Goal: Answer question/provide support: Share knowledge or assist other users

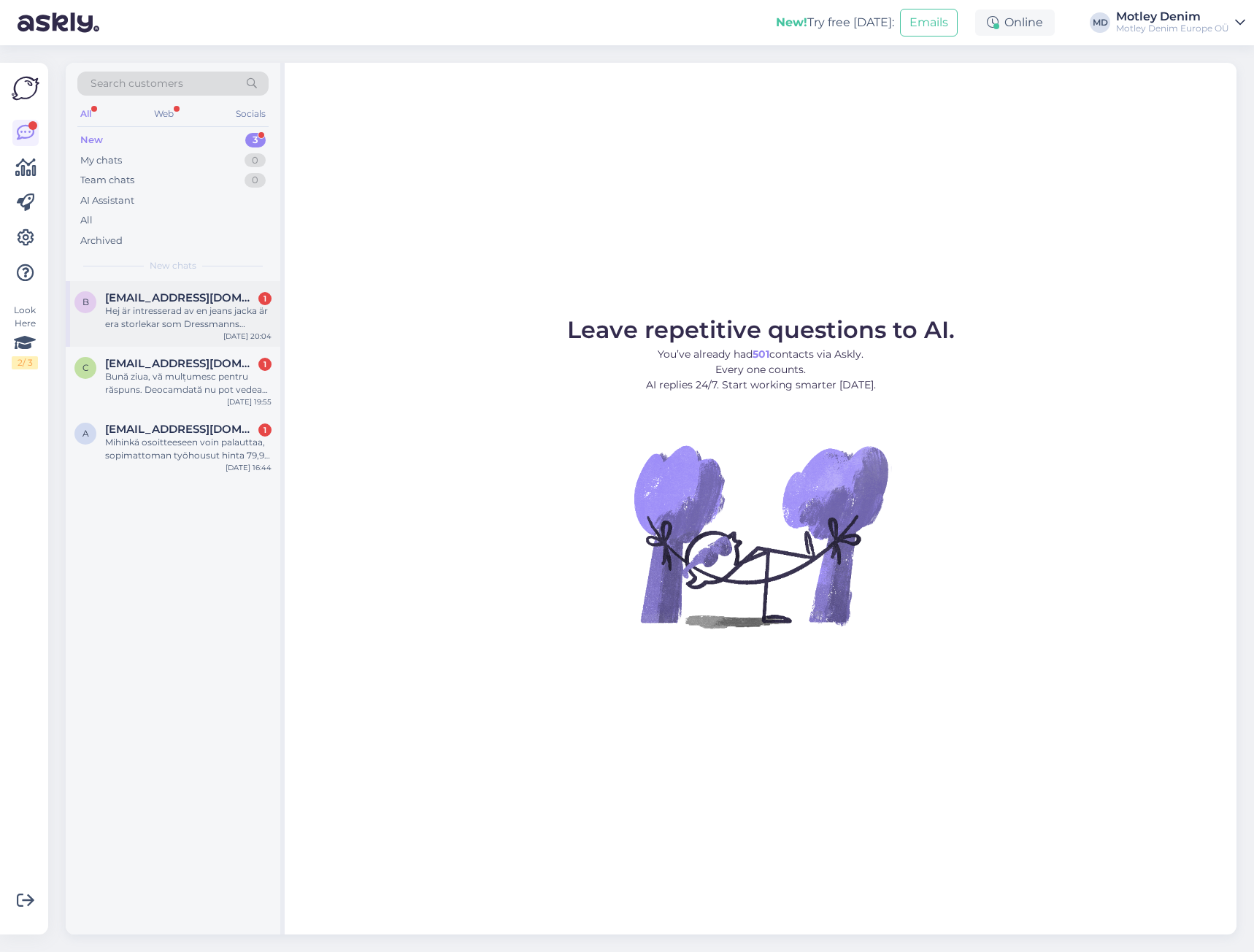
click at [212, 303] on span "[EMAIL_ADDRESS][DOMAIN_NAME]" at bounding box center [181, 297] width 151 height 13
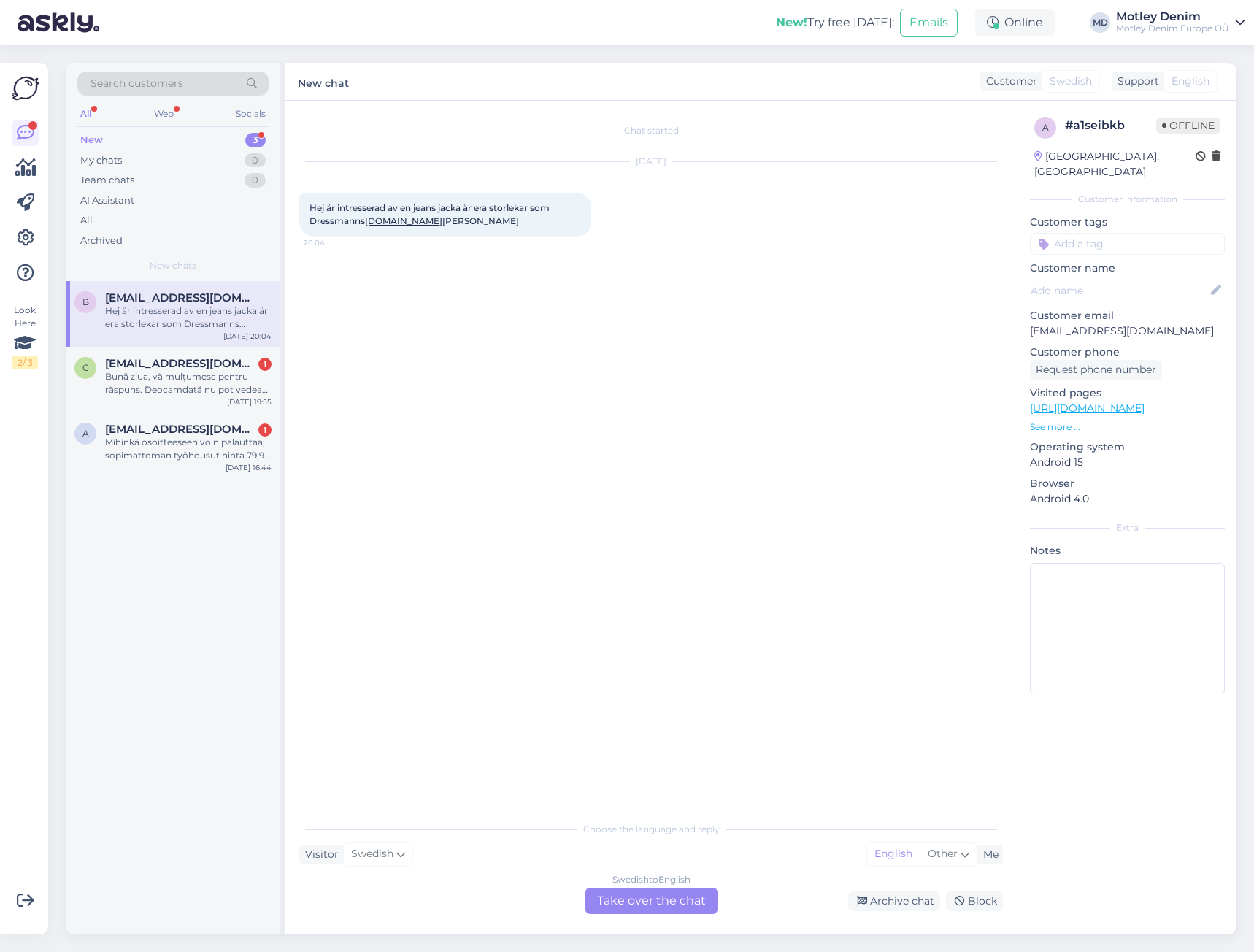
click at [651, 897] on div "Swedish to English Take over the chat" at bounding box center [651, 901] width 132 height 27
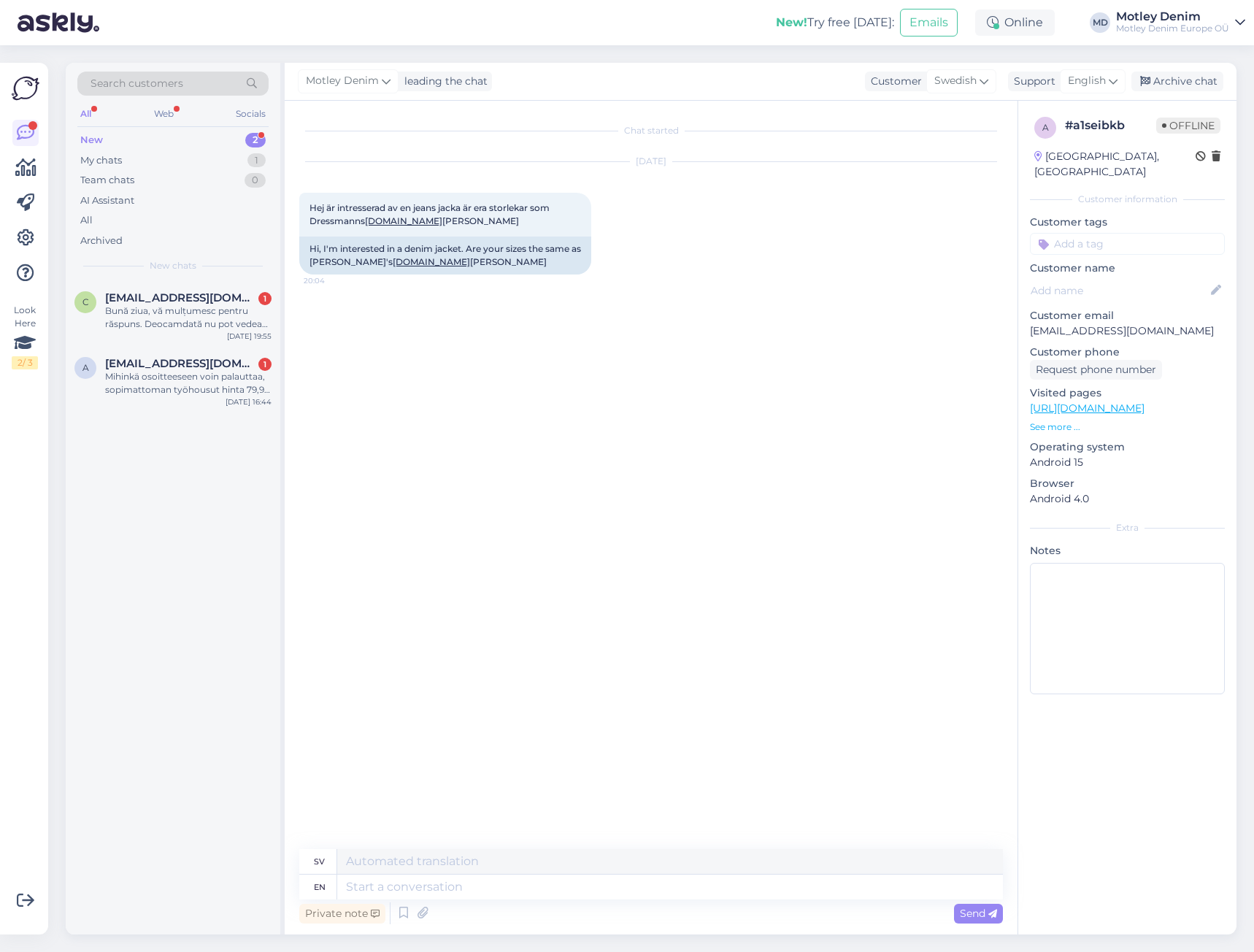
click at [404, 338] on div "Chat started [DATE] Hej är intresserad av en jeans jacka är era storlekar som D…" at bounding box center [657, 475] width 717 height 721
click at [492, 293] on div "Chat started [DATE] Hej är intresserad av en jeans jacka är era storlekar som D…" at bounding box center [657, 475] width 717 height 721
click at [557, 874] on div "sv en" at bounding box center [651, 873] width 704 height 50
type textarea "Hello"
type textarea "Hej"
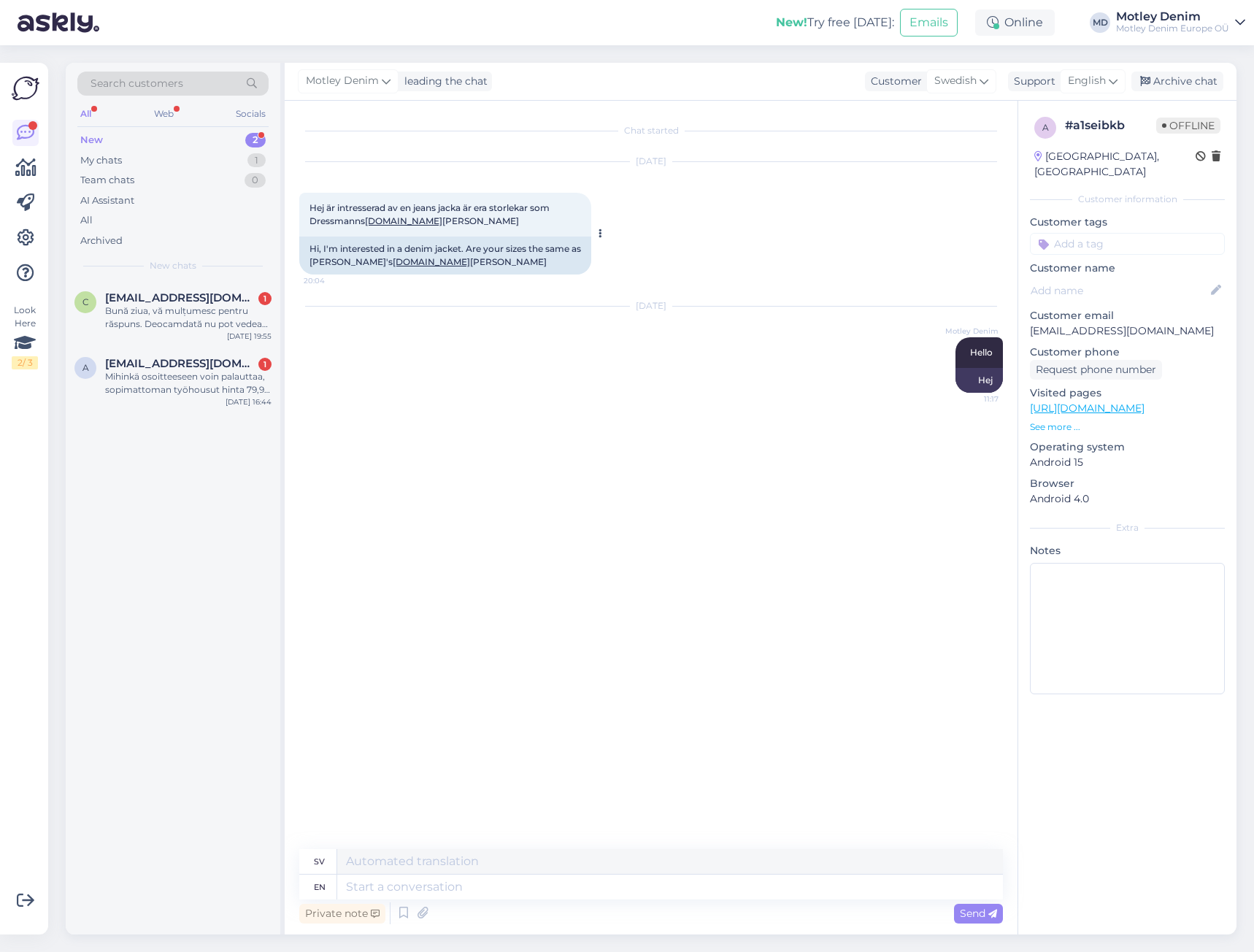
click at [316, 210] on span "Hej är intresserad av en jeans jacka är era storlekar som Dressmanns [DOMAIN_NA…" at bounding box center [431, 214] width 242 height 24
drag, startPoint x: 316, startPoint y: 210, endPoint x: 460, endPoint y: 222, distance: 144.5
click at [460, 222] on div "Hej är intresserad av en jeans jacka är era storlekar som Dressmanns [DOMAIN_NA…" at bounding box center [445, 214] width 292 height 44
copy div "Hej är intresserad av en jeans jacka är era storlekar som Dressmanns [DOMAIN_NA…"
click at [712, 882] on textarea at bounding box center [670, 886] width 666 height 25
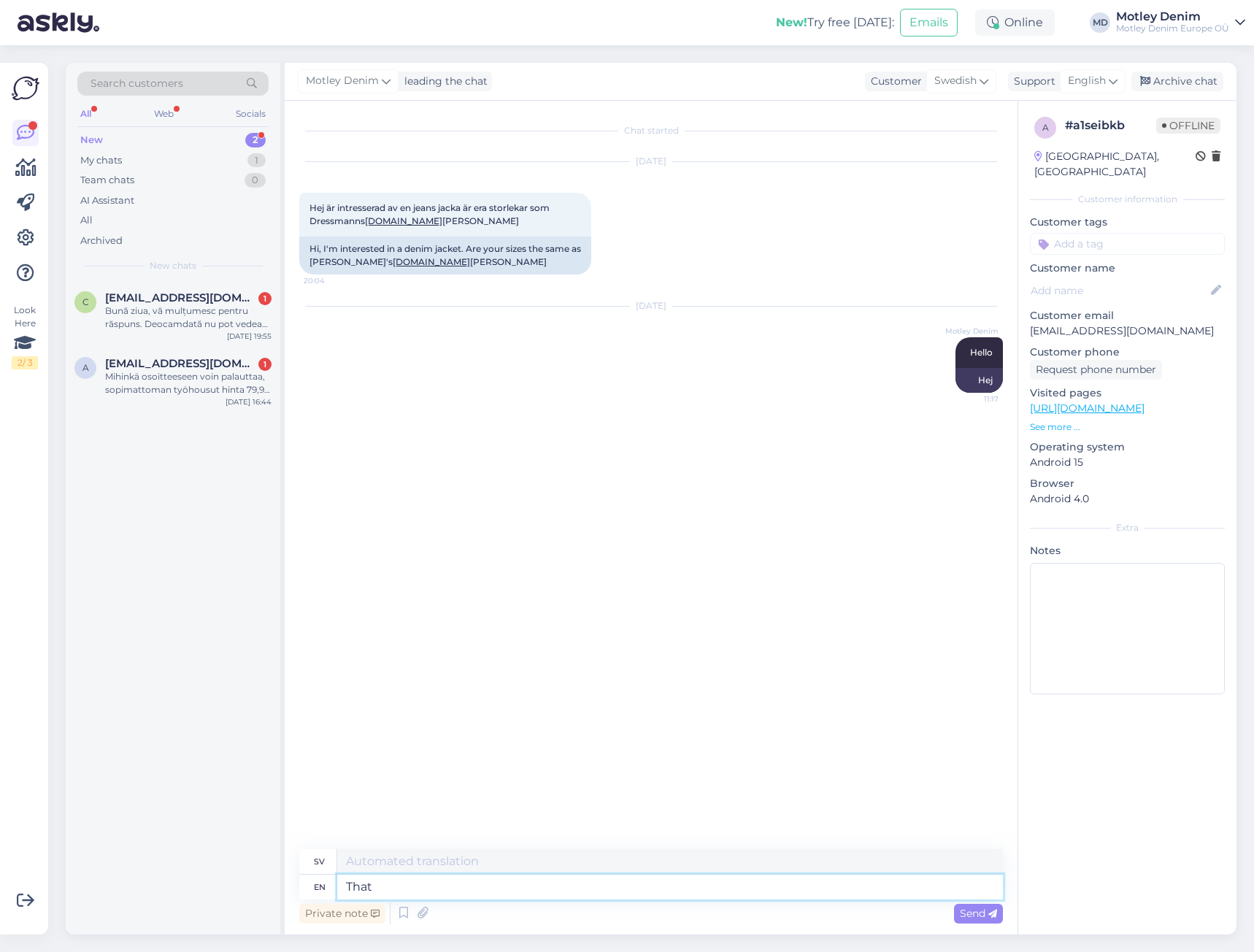
type textarea "That"
type textarea "Att"
type textarea "That is"
type textarea "Som är"
type textarea "That is hard to"
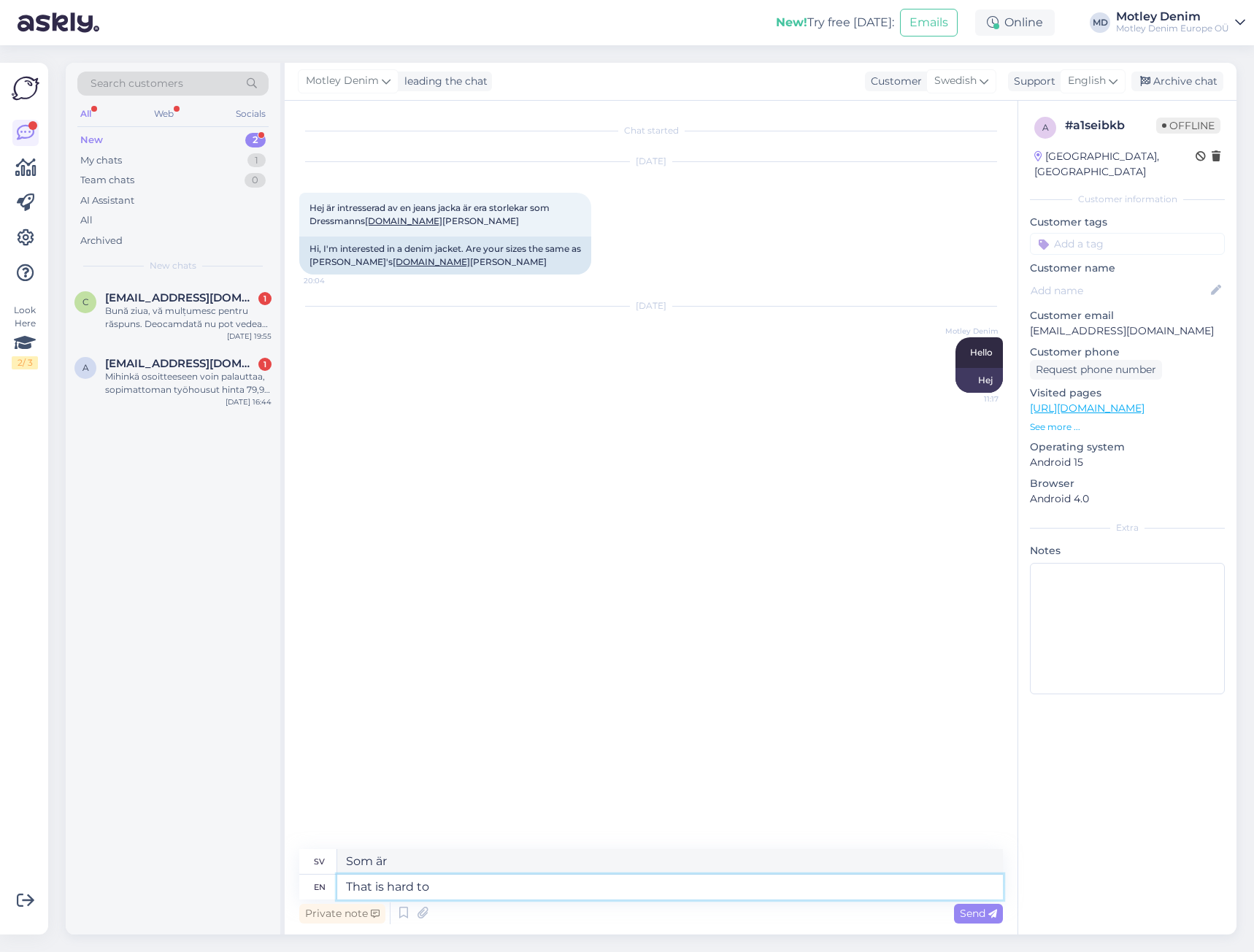
type textarea "Det är svårt"
type textarea "That is hard to te"
type textarea "Det är svårt att"
type textarea "That is hard to tell."
type textarea "Det är svårt att säga."
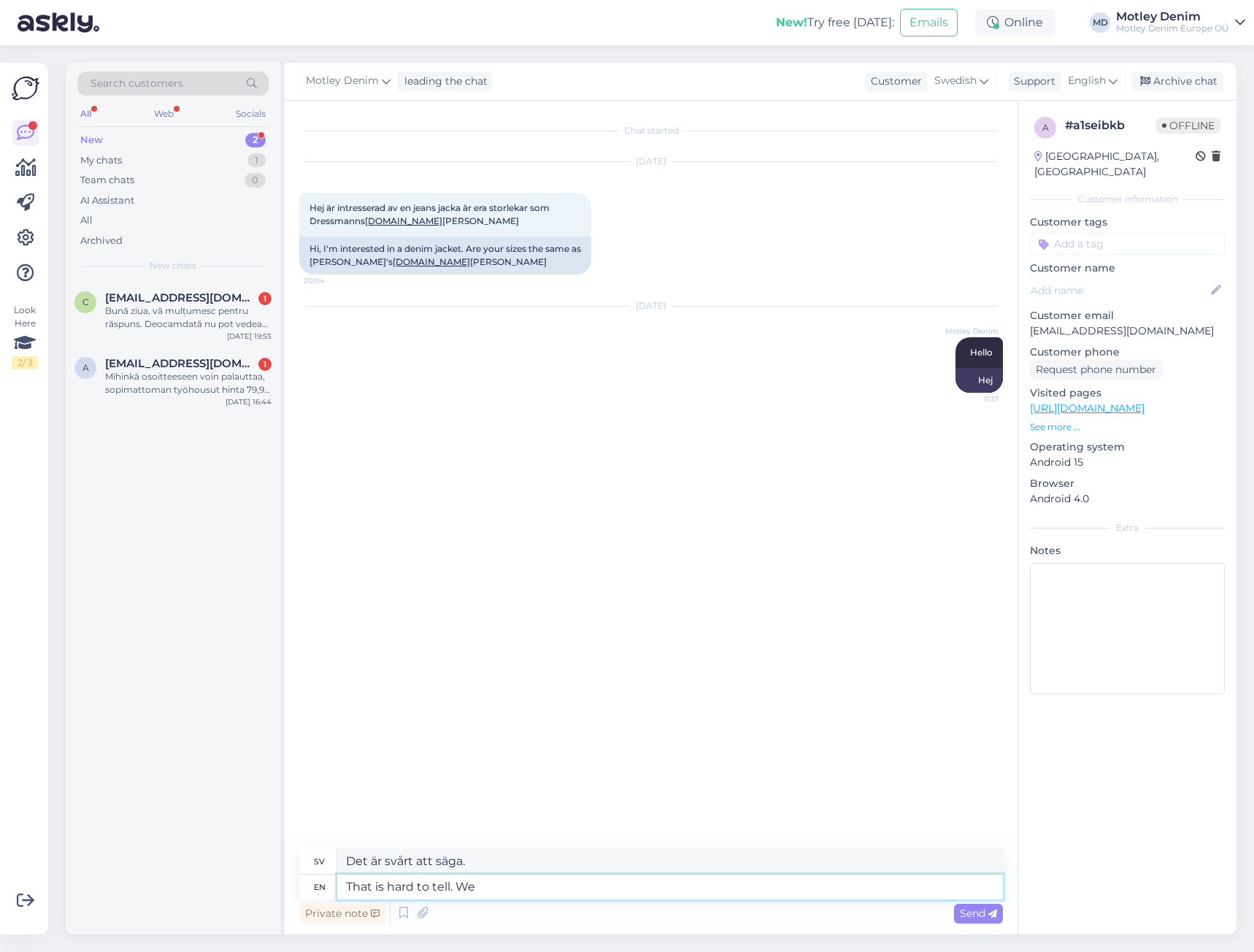
type textarea "That is hard to tell. We"
type textarea "Det är svårt att säga. Vi"
type textarea "That is hard to tell. We have"
type textarea "Det är svårt att säga. Vi har"
type textarea "That is hard to tell. We have noticed t"
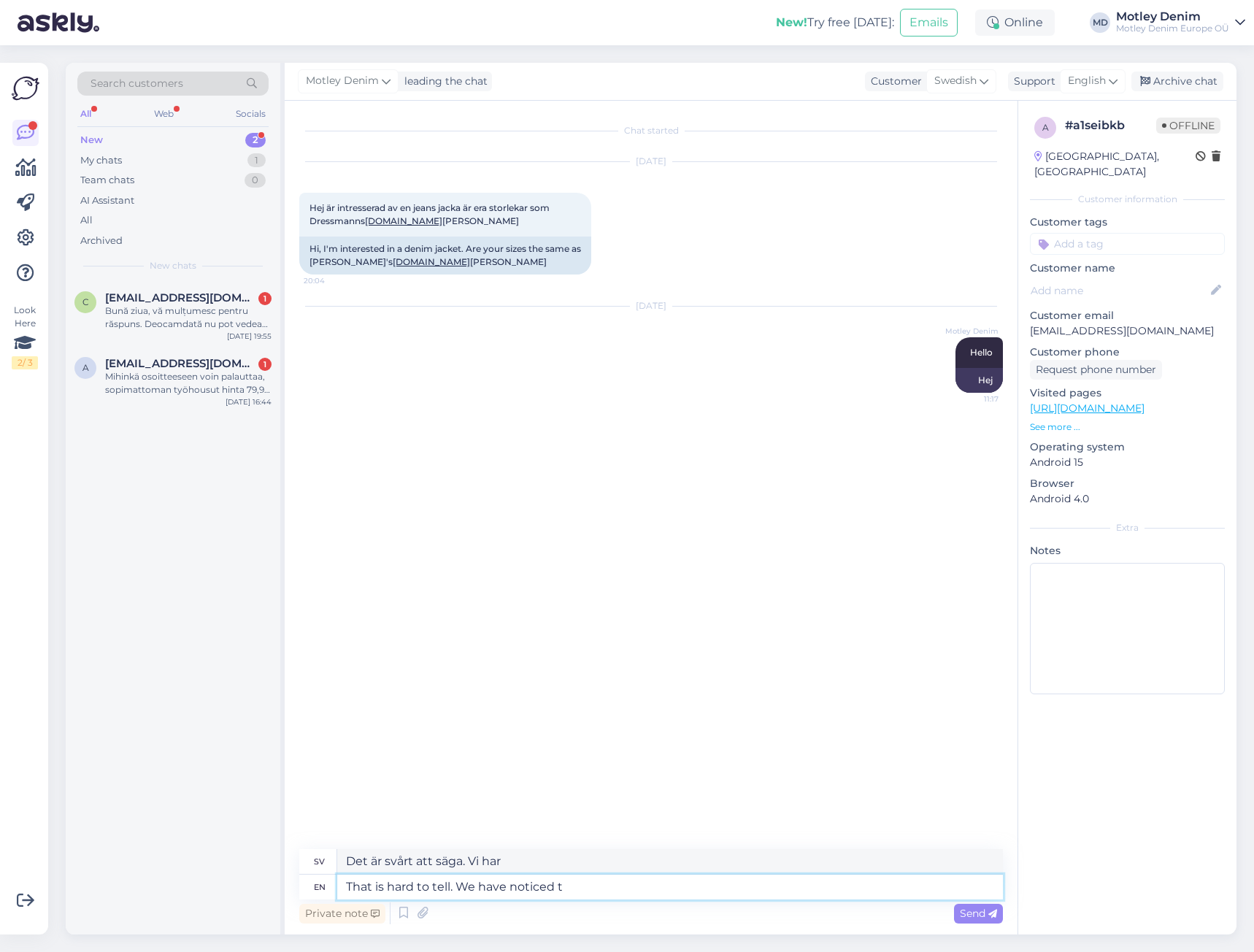
type textarea "Det är svårt att säga. Vi har märkt"
type textarea "That is hard to tell. We have noticed that"
type textarea "Det är svårt att säga. Vi har märkt att"
type textarea "That is hard to tell. We have noticed that it"
type textarea "Det är svårt att säga. Vi har märkt att det"
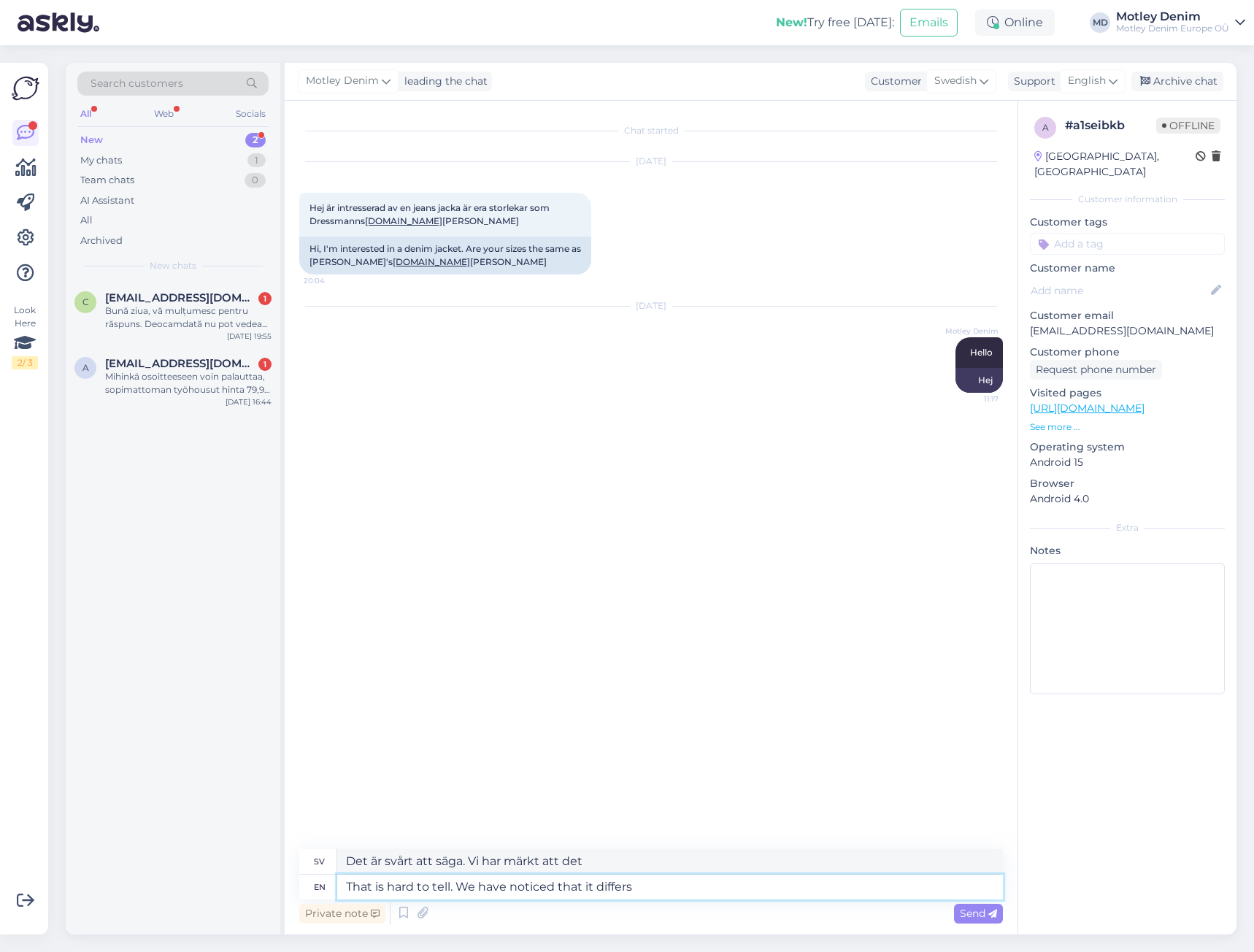
type textarea "That is hard to tell. We have noticed that it differs"
type textarea "Det är svårt att säga. Vi har märkt att det skiljer sig åt."
type textarea "That is hard to tell. We have noticed that it differs per s"
type textarea "Det är svårt att säga. Vi har märkt att det skiljer sig åt per"
type textarea "That is hard to tell. We have noticed that it differs per supplier a"
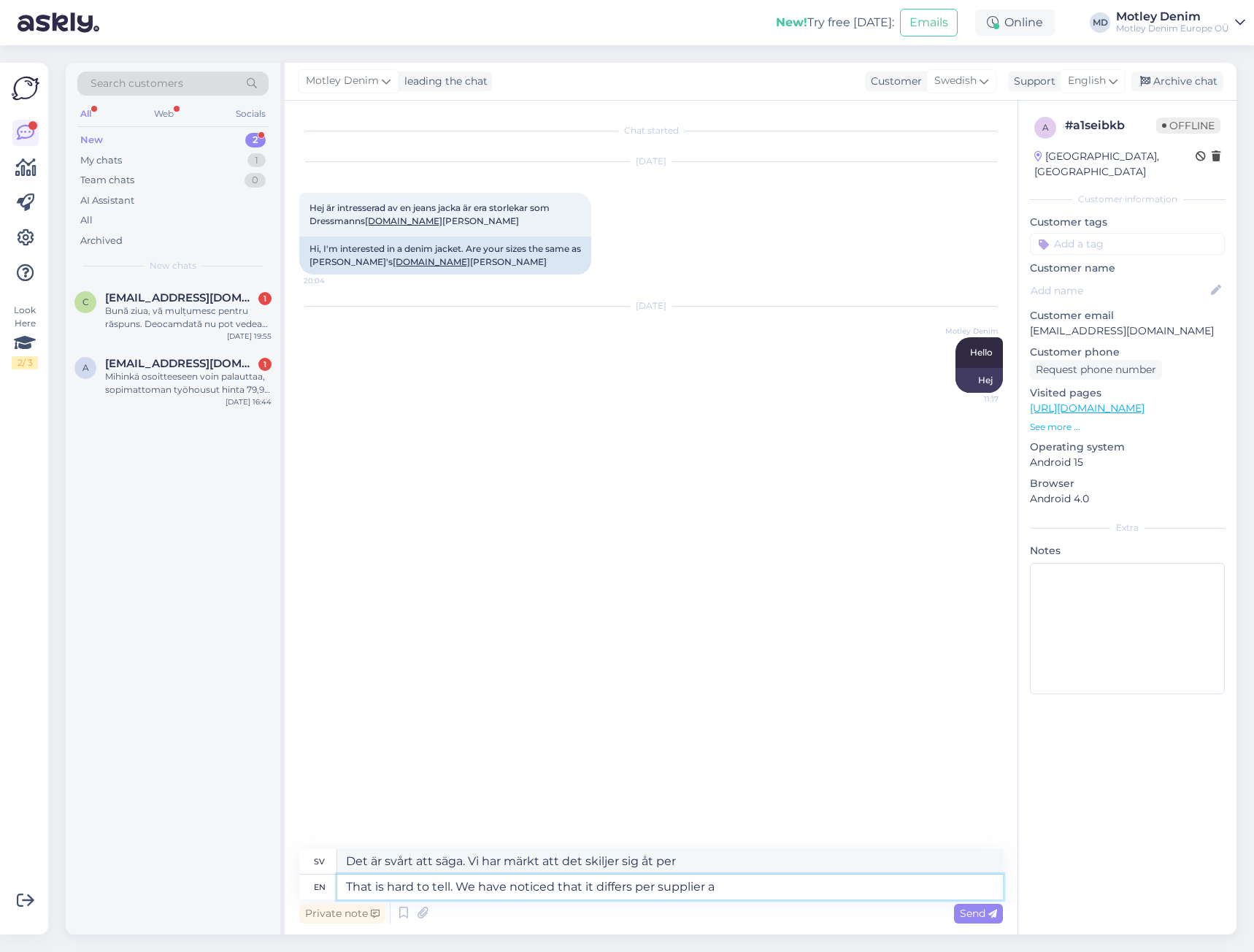
type textarea "Det är svårt att säga. Vi har märkt att det skiljer sig åt mellan olika leveran…"
type textarea "That is hard to tell. We have noticed that it differs per supplier a lot."
type textarea "Det är svårt att säga. Vi har märkt att det skiljer sig mycket mellan olika lev…"
type textarea "That is hard to tell. We have noticed that it differs per supplier a lot and t"
type textarea "Det är svårt att säga. Vi har märkt att det skiljer sig mycket mellan olika lev…"
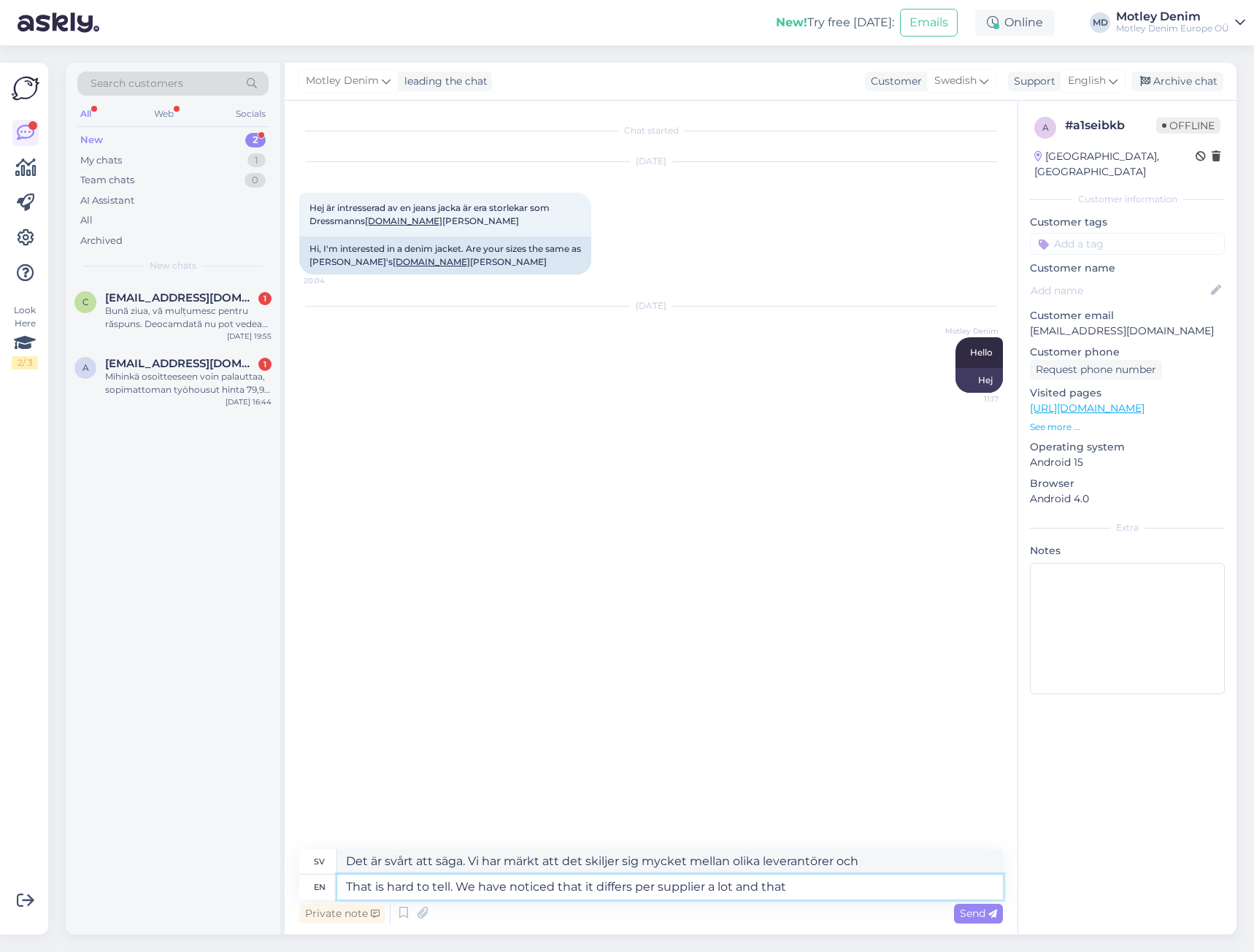
type textarea "That is hard to tell. We have noticed that it differs per supplier a lot and th…"
type textarea "Det är svårt att säga. Vi har märkt att det skiljer sig mycket mellan leverantö…"
type textarea "That is hard to tell. We have noticed that it differs per supplier a lot and th…"
type textarea "Det är svårt att säga. Vi har märkt att det skiljer sig mycket mellan leverantö…"
type textarea "That is hard to tell. We have noticed that it differs per supplier a lot and th…"
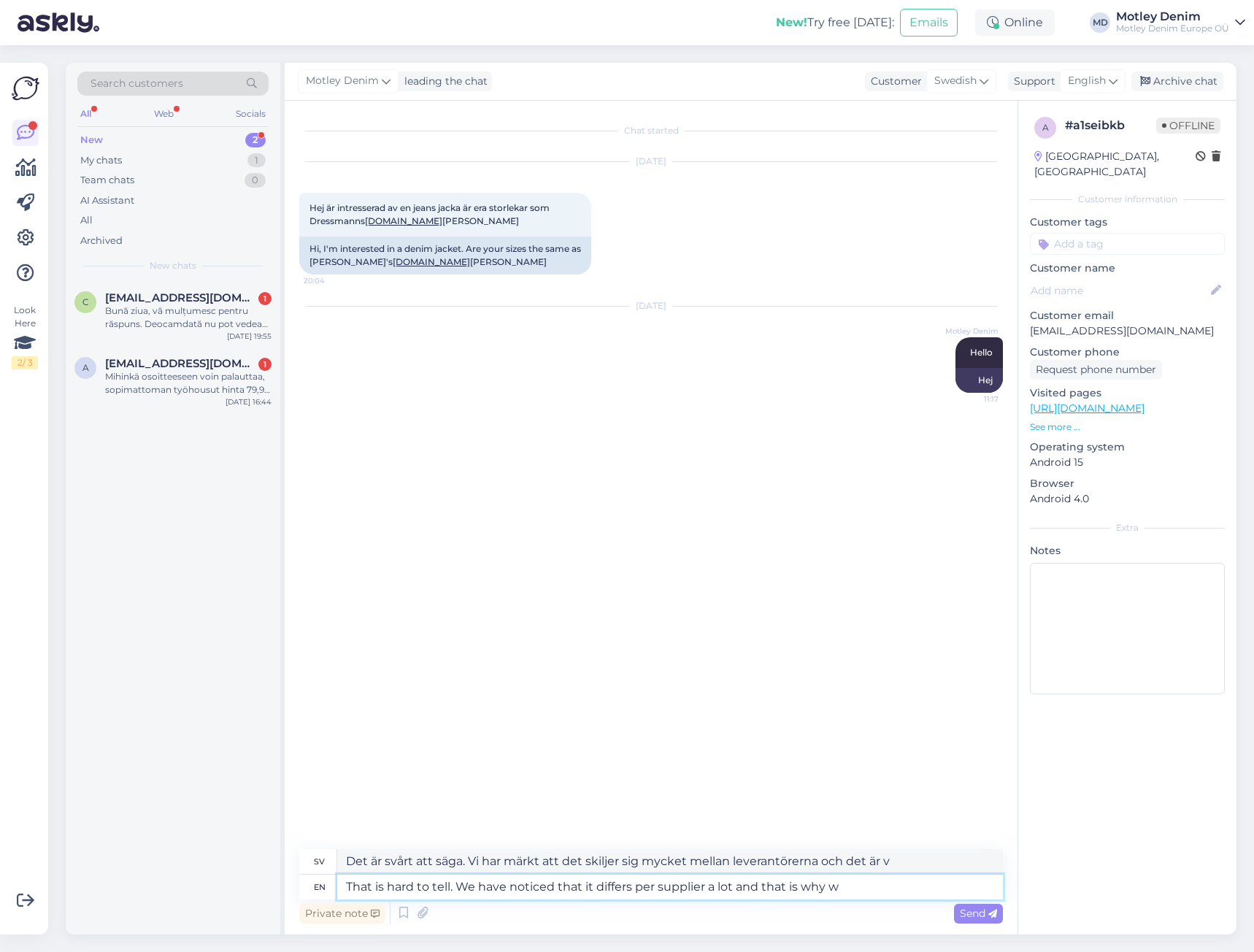
type textarea "Det är svårt att säga. Vi har märkt att det skiljer sig mycket mellan leverantö…"
type textarea "That is hard to tell. We have noticed that it differs per supplier a lot and th…"
type textarea "Det är svårt att säga. Vi har märkt att det skiljer sig mycket mellan olika lev…"
type textarea "That is hard to tell. We have noticed that it differs per supplier a lot and th…"
type textarea "Det är svårt att säga. Vi har märkt att det skiljer sig mycket mellan olika lev…"
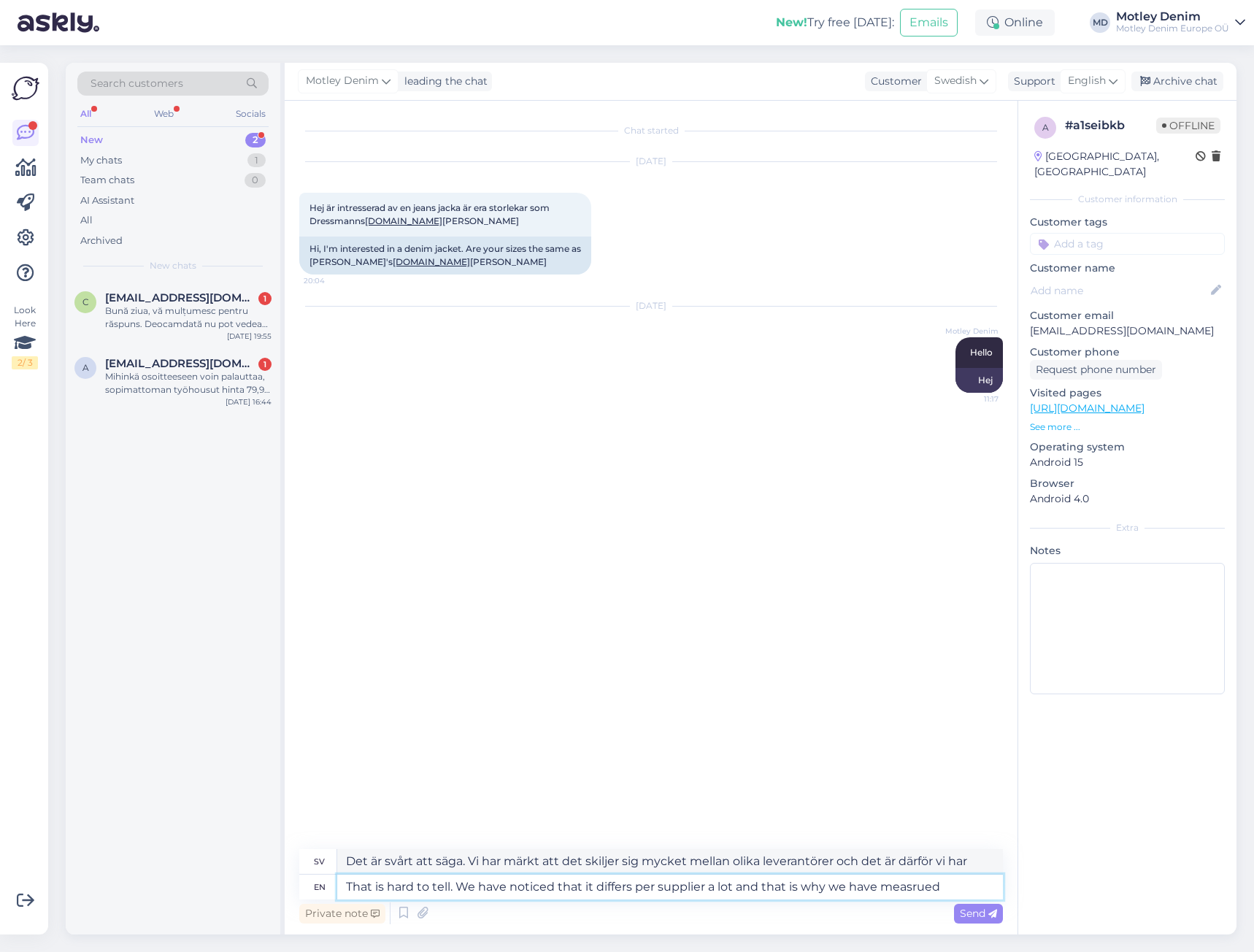
type textarea "That is hard to tell. We have noticed that it differs per supplier a lot and th…"
type textarea "Det är svårt att säga. Vi har märkt att det skiljer sig mycket mellan leverantö…"
type textarea "That is hard to tell. We have noticed that it differs per supplier a lot and th…"
type textarea "Det är svårt att säga. Vi har märkt att det skiljer sig mycket mellan leverantö…"
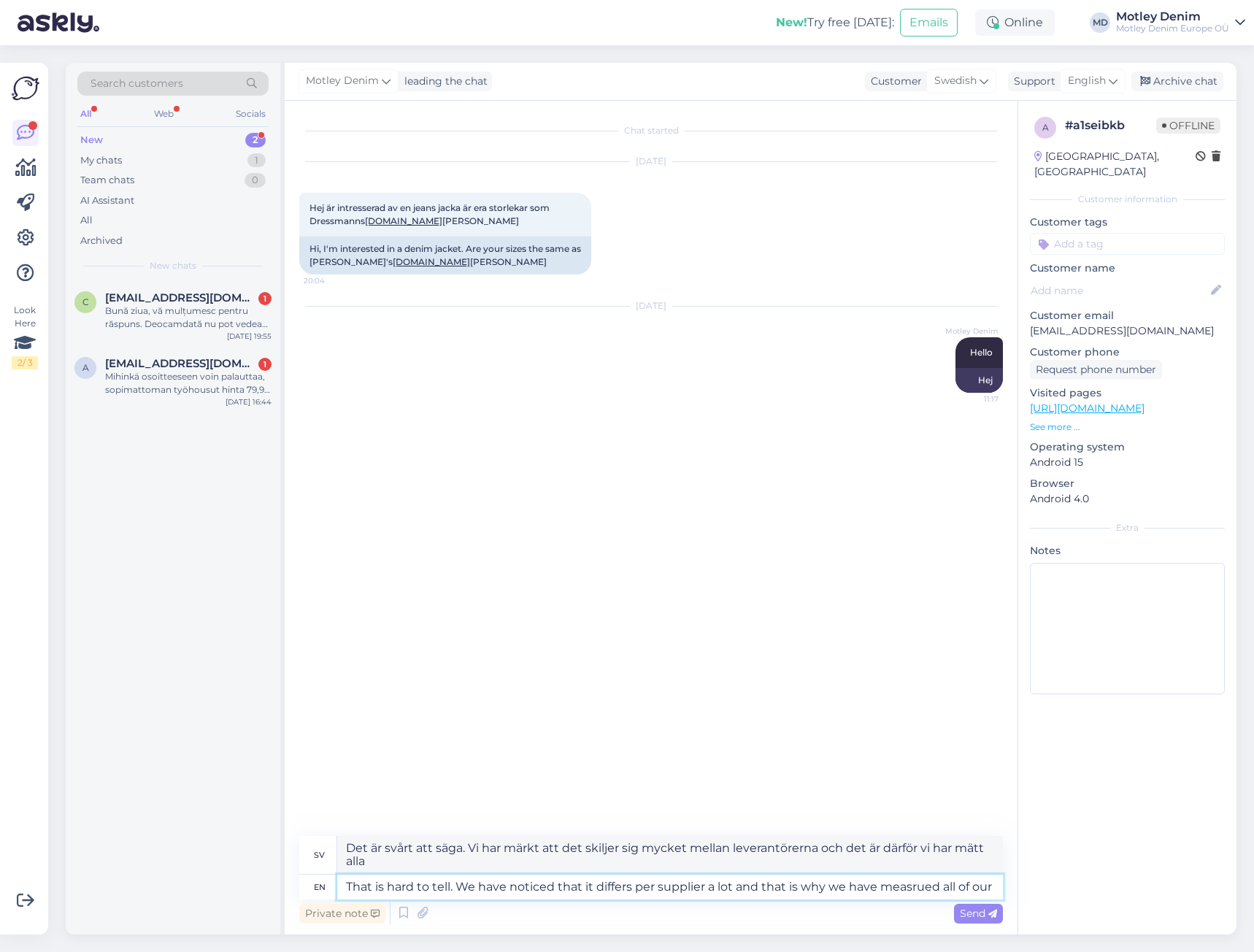
type textarea "That is hard to tell. We have noticed that it differs per supplier a lot and th…"
type textarea "Det är svårt att säga. Vi har märkt att det skiljer sig mycket mellan leverantö…"
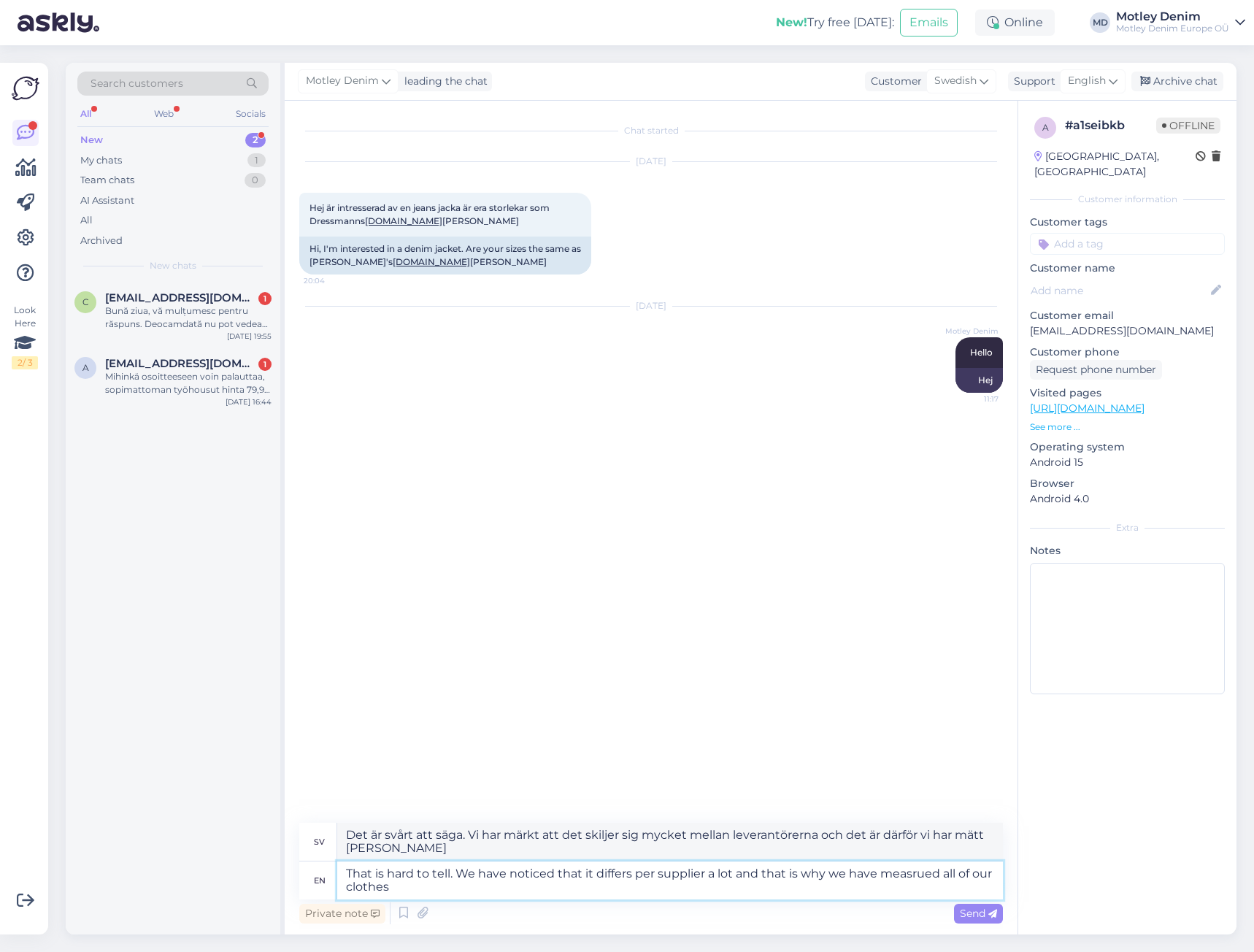
type textarea "That is hard to tell. We have noticed that it differs per supplier a lot and th…"
type textarea "Det är svårt att säga. Vi har märkt att det skiljer sig mycket mellan leverantö…"
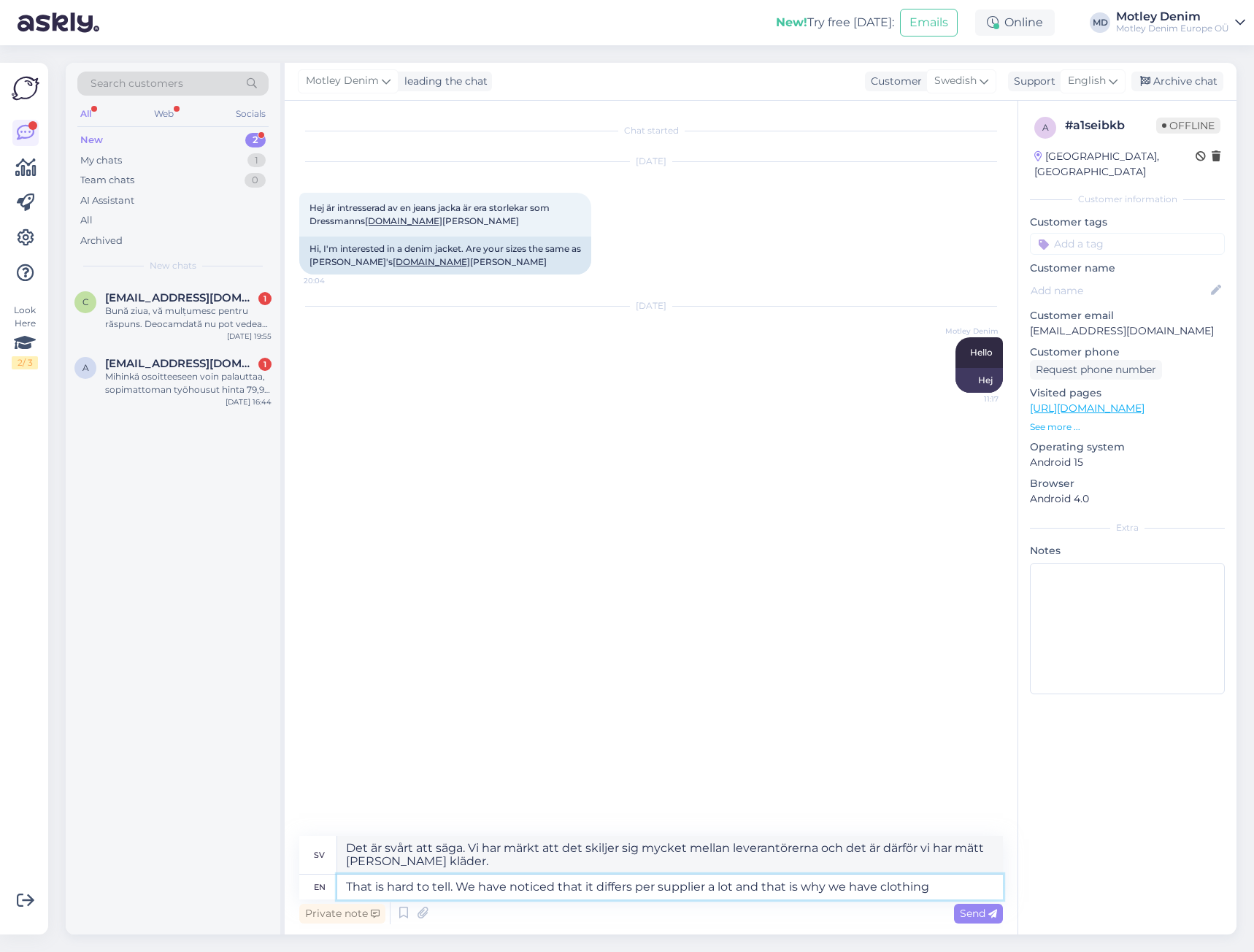
type textarea "That is hard to tell. We have noticed that it differs per supplier a lot and th…"
type textarea "Det är svårt att säga. Vi har märkt att det skiljer sig mycket mellan olika lev…"
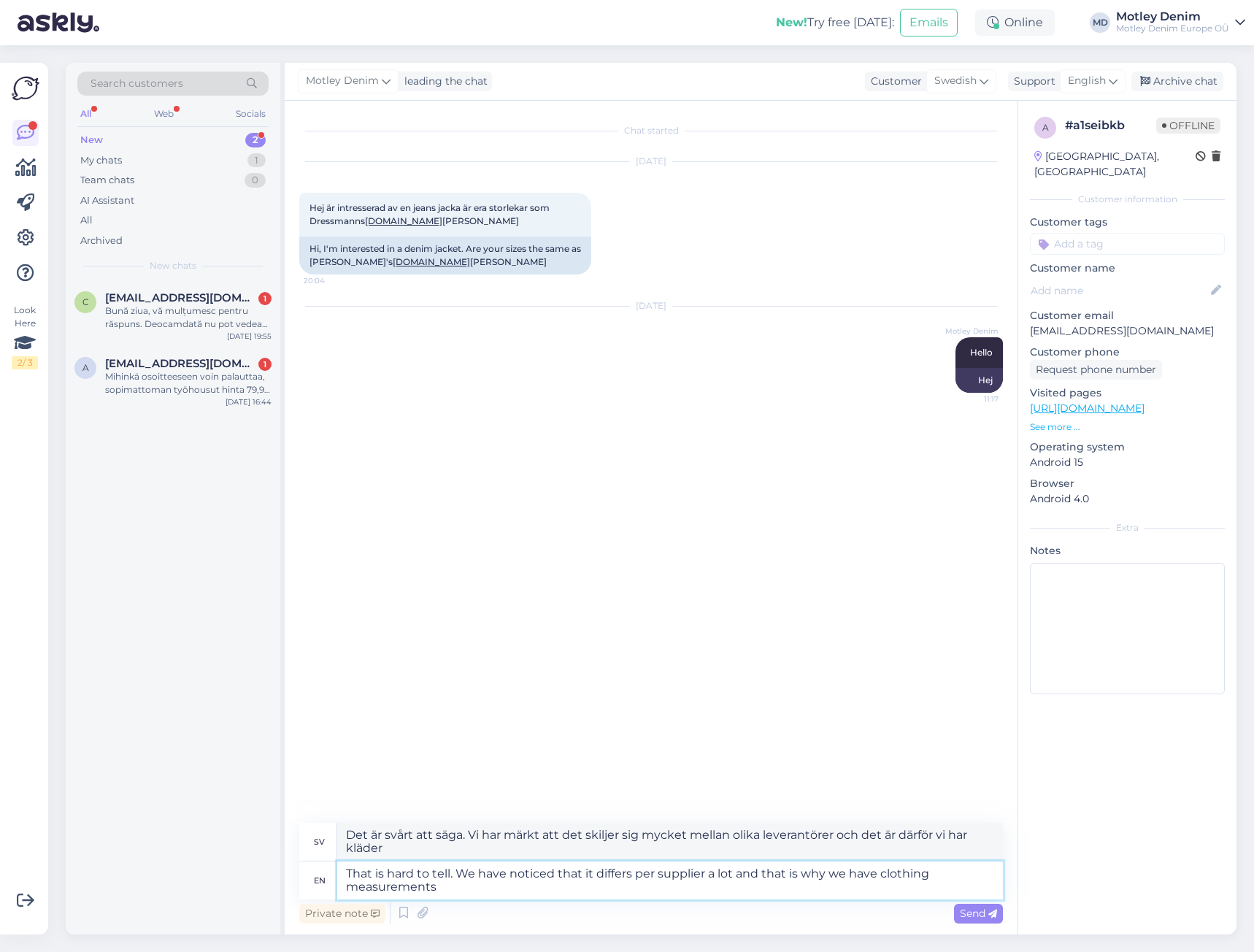
type textarea "That is hard to tell. We have noticed that it differs per supplier a lot and th…"
type textarea "Det är svårt att säga. Vi har märkt att det skiljer sig mycket mellan leverantö…"
type textarea "That is hard to tell. We have noticed that it differs per supplier a lot and th…"
type textarea "Det är svårt att säga. Vi har märkt att det skiljer sig mycket mellan leverantö…"
type textarea "That is hard to tell. We have noticed that it differs per supplier a lot and th…"
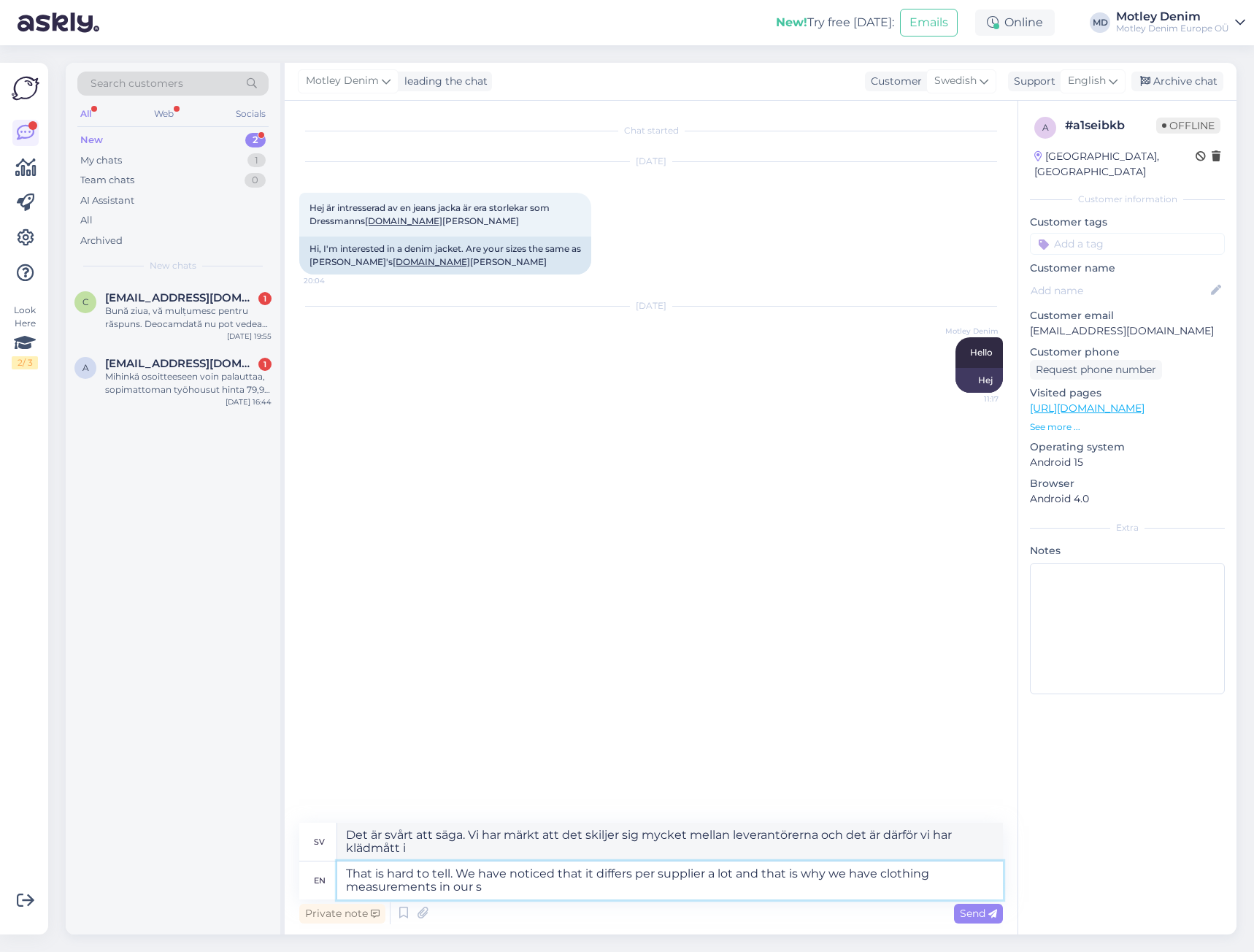
type textarea "Det är svårt att säga. Vi har märkt att det skiljer sig mycket mellan leverantö…"
type textarea "That is hard to tell. We have noticed that it differs per supplier a lot and th…"
type textarea "Det är svårt att säga. Vi har märkt att det skiljer sig mycket mellan leverantö…"
type textarea "That is hard to tell. We have noticed that it differs per supplier a lot and th…"
type textarea "Det är svårt att säga. Vi har märkt att det skiljer sig mycket mellan leverantö…"
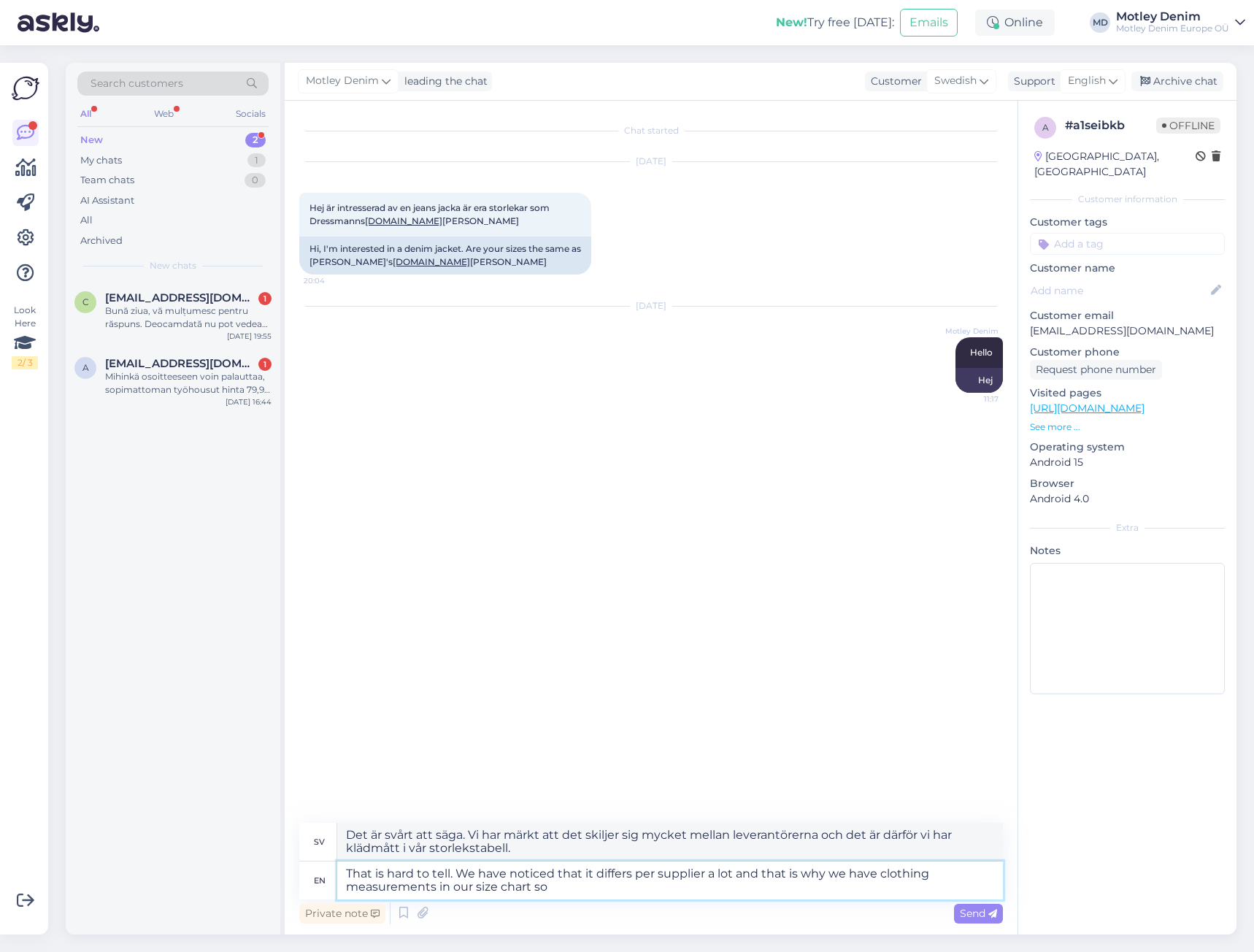
type textarea "That is hard to tell. We have noticed that it differs per supplier a lot and th…"
type textarea "Det är svårt att säga. Vi har märkt att det skiljer sig mycket mellan olika lev…"
type textarea "That is hard to tell. We have noticed that it differs per supplier a lot and th…"
type textarea "Det är svårt att säga. Vi har märkt att det skiljer sig mycket mellan olika lev…"
type textarea "That is hard to tell. We have noticed that it differs per supplier a lot and th…"
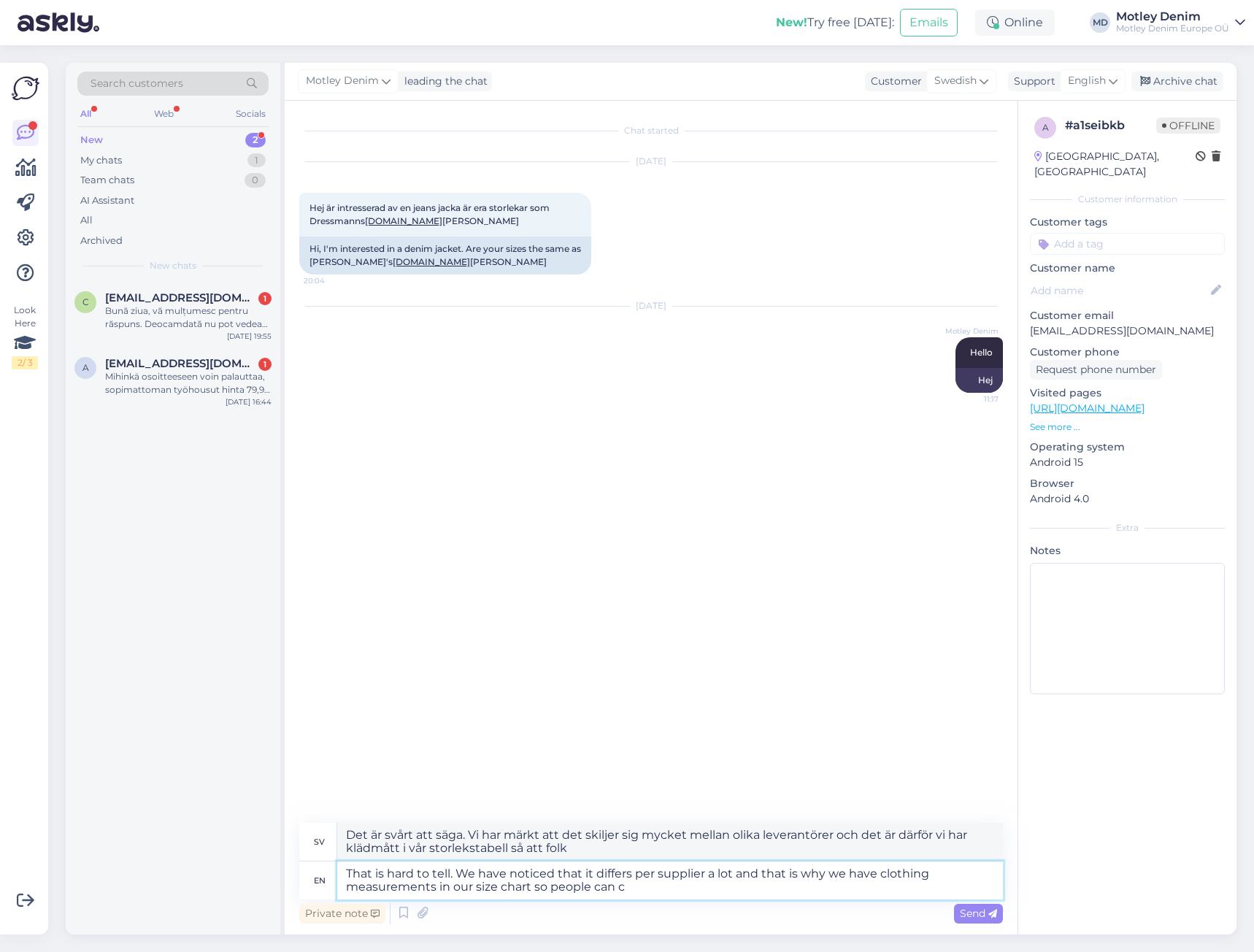
type textarea "Det är svårt att säga. Vi har märkt att det skiljer sig mycket mellan leverantö…"
type textarea "That is hard to tell. We have noticed that it differs per supplier a lot and th…"
type textarea "Det är svårt att säga. Vi har märkt att det skiljer sig mycket mellan leverantö…"
type textarea "That is hard to tell. We have noticed that it differs per supplier a lot and th…"
type textarea "Det är svårt att säga. Vi har märkt att det skiljer sig mycket mellan leverantö…"
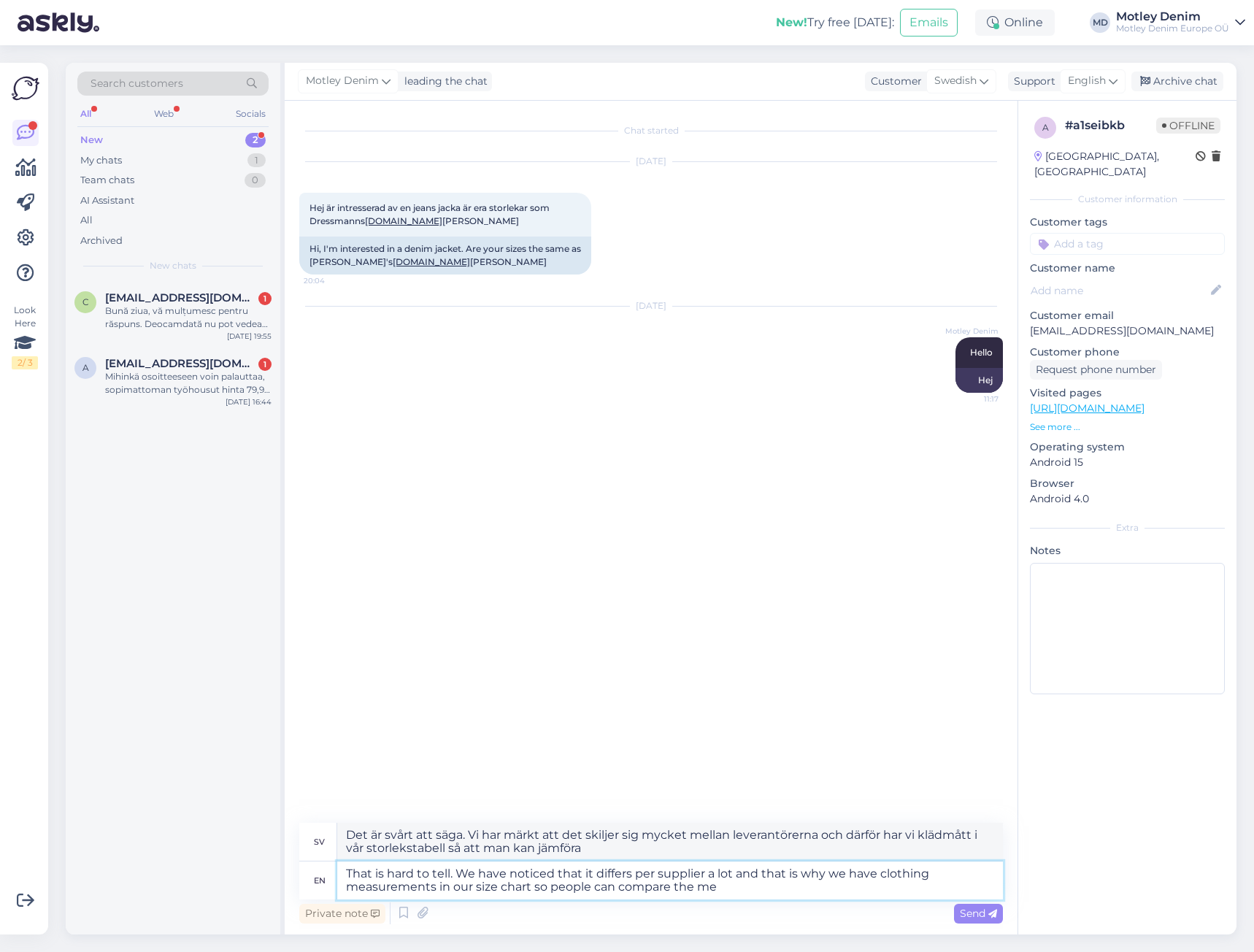
type textarea "That is hard to tell. We have noticed that it differs per supplier a lot and th…"
type textarea "Det är svårt att säga. Vi har märkt att det skiljer sig mycket mellan leverantö…"
type textarea "That is hard to tell. We have noticed that it differs per supplier a lot and th…"
type textarea "Det är svårt att säga. Vi har märkt att det skiljer sig mycket mellan leverantö…"
type textarea "That is hard to tell. We have noticed that it differs per supplier a lot and th…"
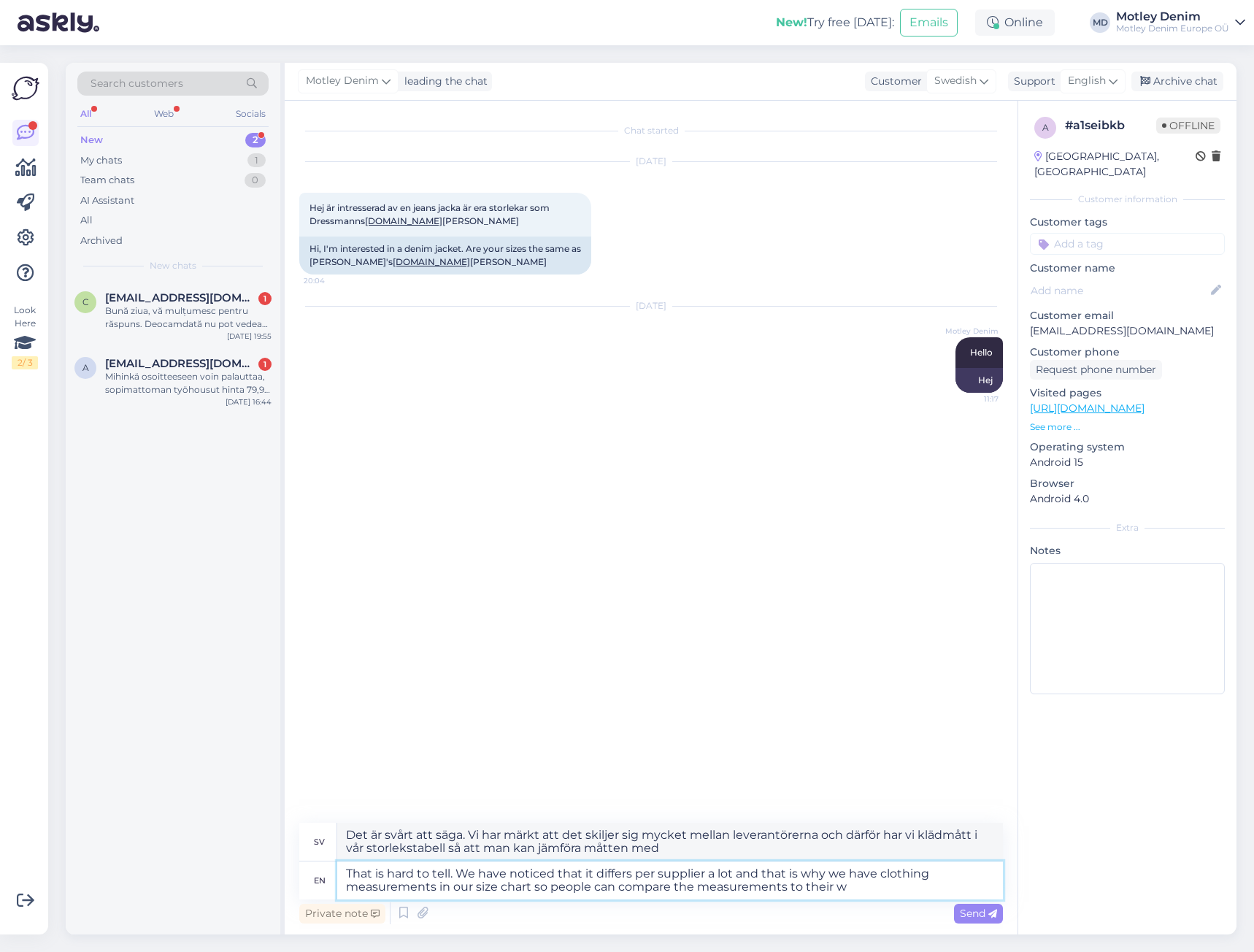
type textarea "Det är svårt att säga. Vi har märkt att det skiljer sig mycket mellan leverantö…"
type textarea "That is hard to tell. We have noticed that it differs per supplier a lot and th…"
type textarea "Det är svårt att säga. Vi har märkt att det skiljer sig mycket mellan leverantö…"
type textarea "That is hard to tell. We have noticed that it differs per supplier a lot and th…"
type textarea "Det är svårt att säga. Vi har märkt att det skiljer sig mycket mellan leverantö…"
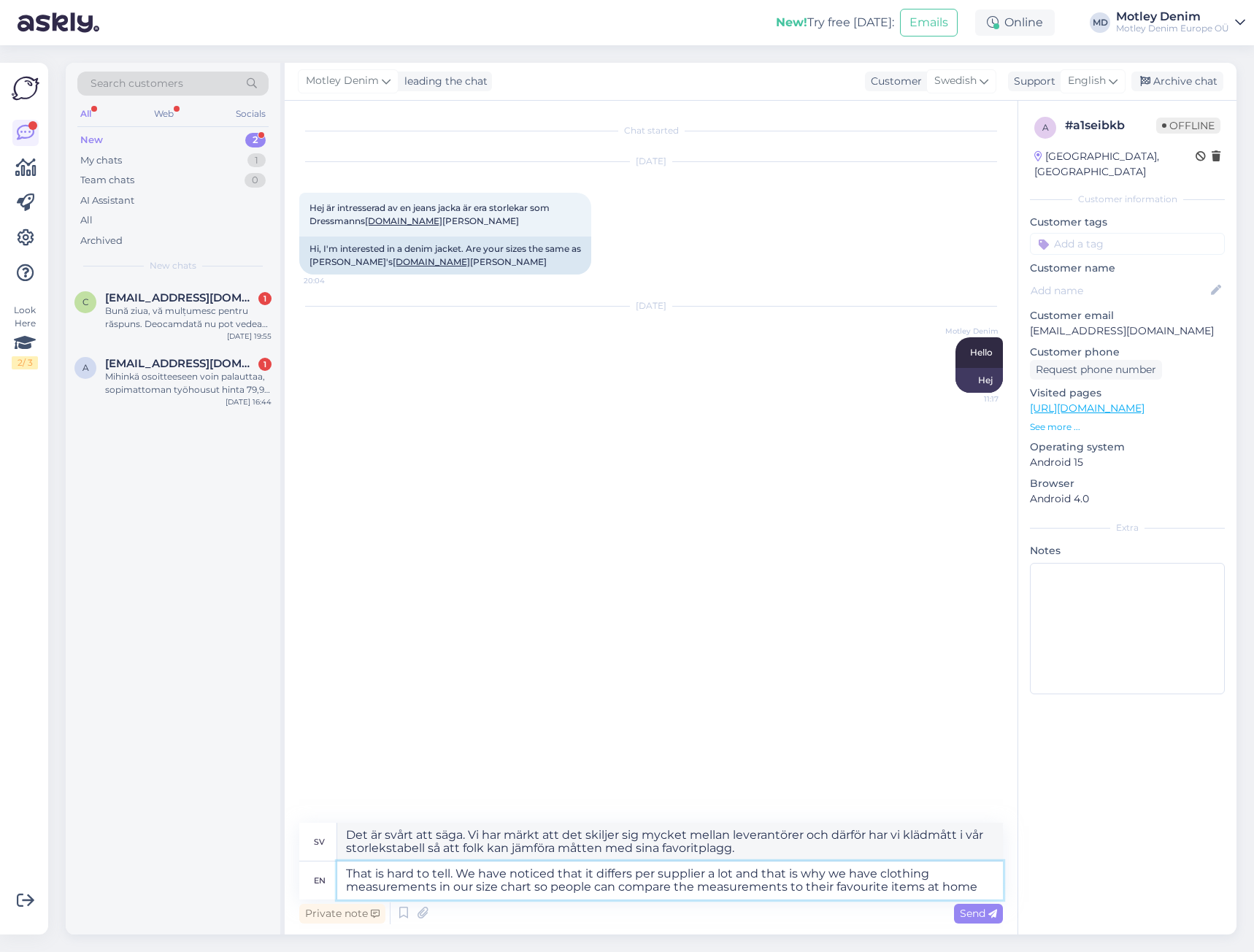
type textarea "That is hard to tell. We have noticed that it differs per supplier a lot and th…"
type textarea "Det är svårt att säga. Vi har märkt att det skiljer sig mycket mellan olika lev…"
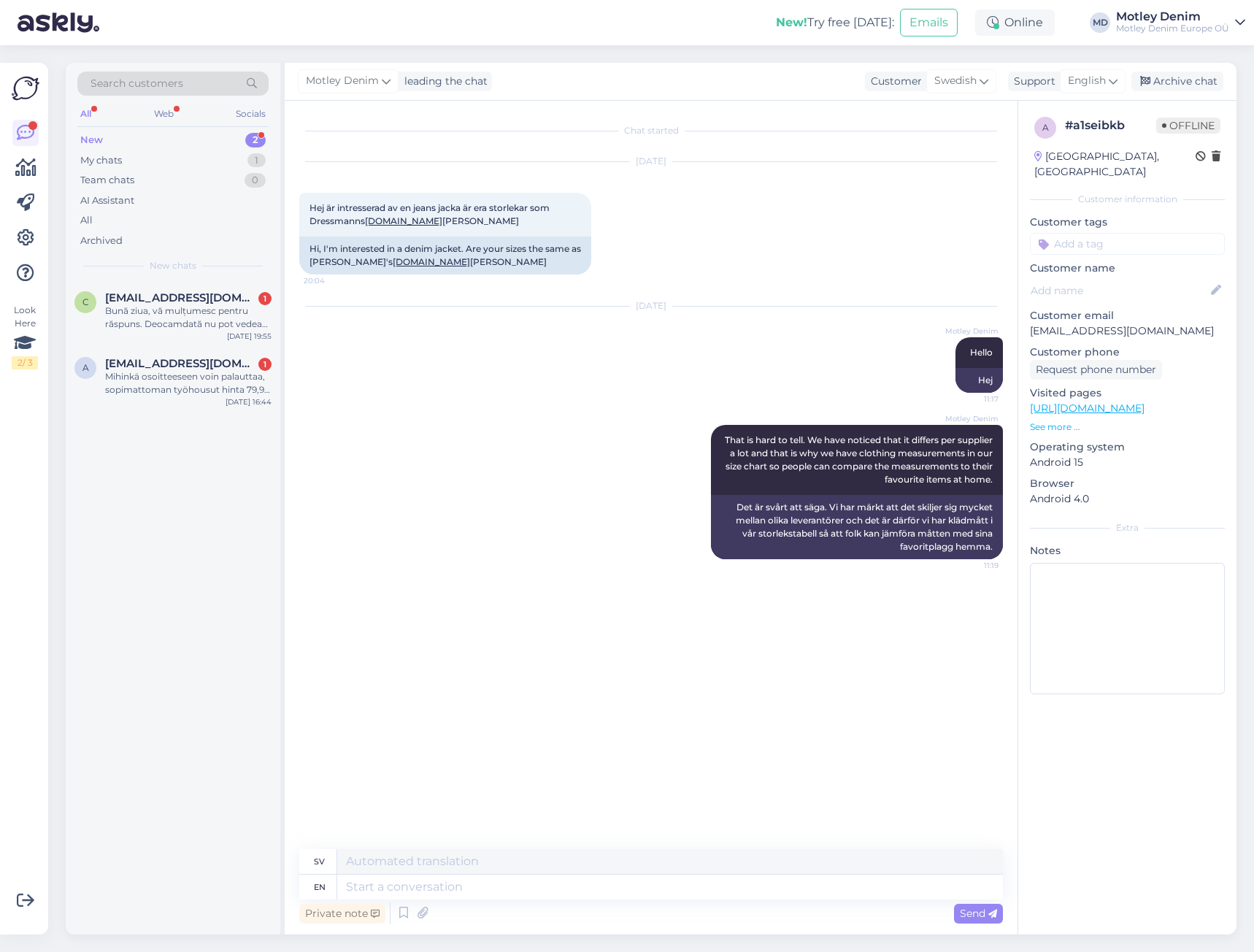
click at [1106, 233] on input at bounding box center [1127, 244] width 195 height 22
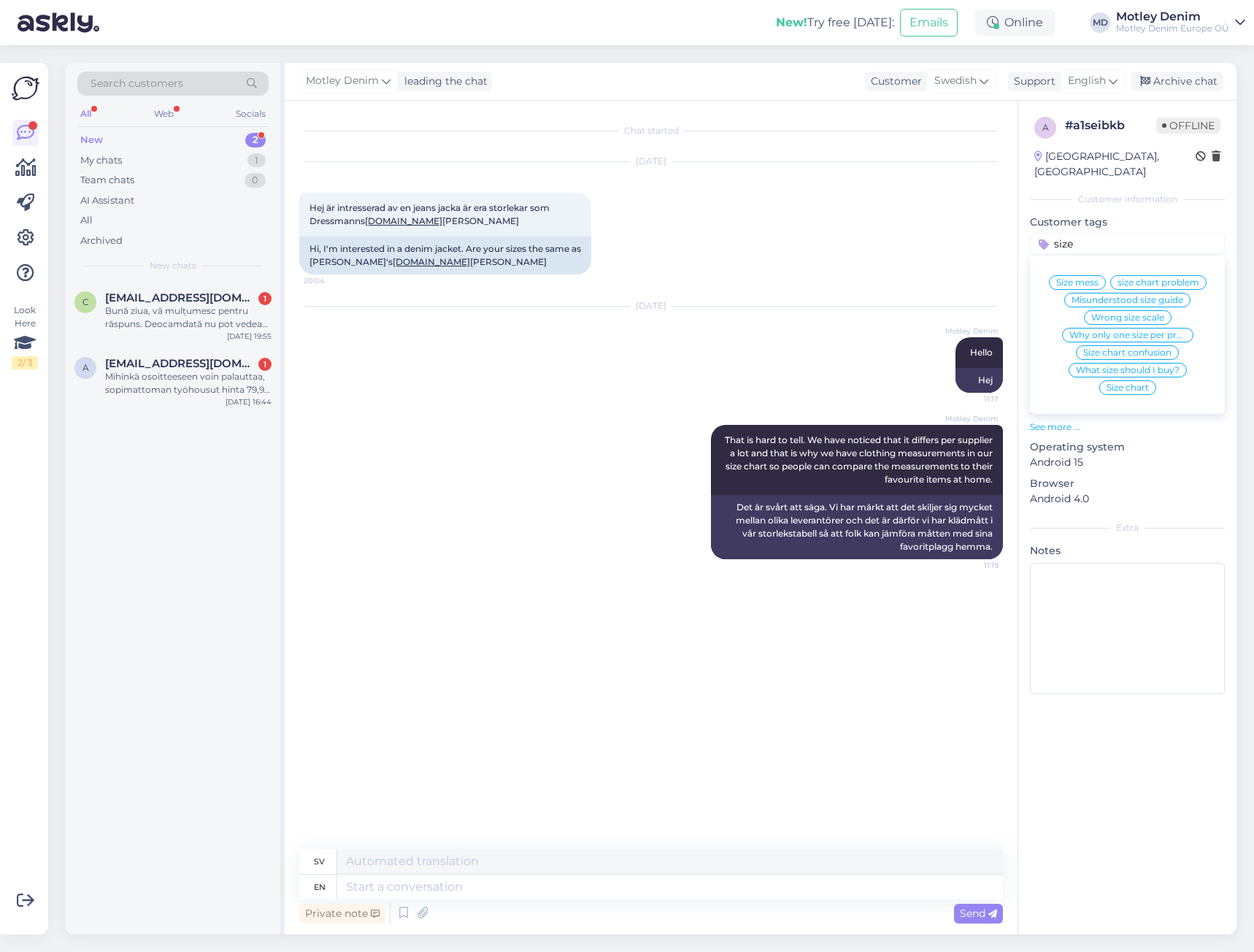
type input "size"
click at [1136, 366] on span "What size should I buy?" at bounding box center [1127, 370] width 103 height 9
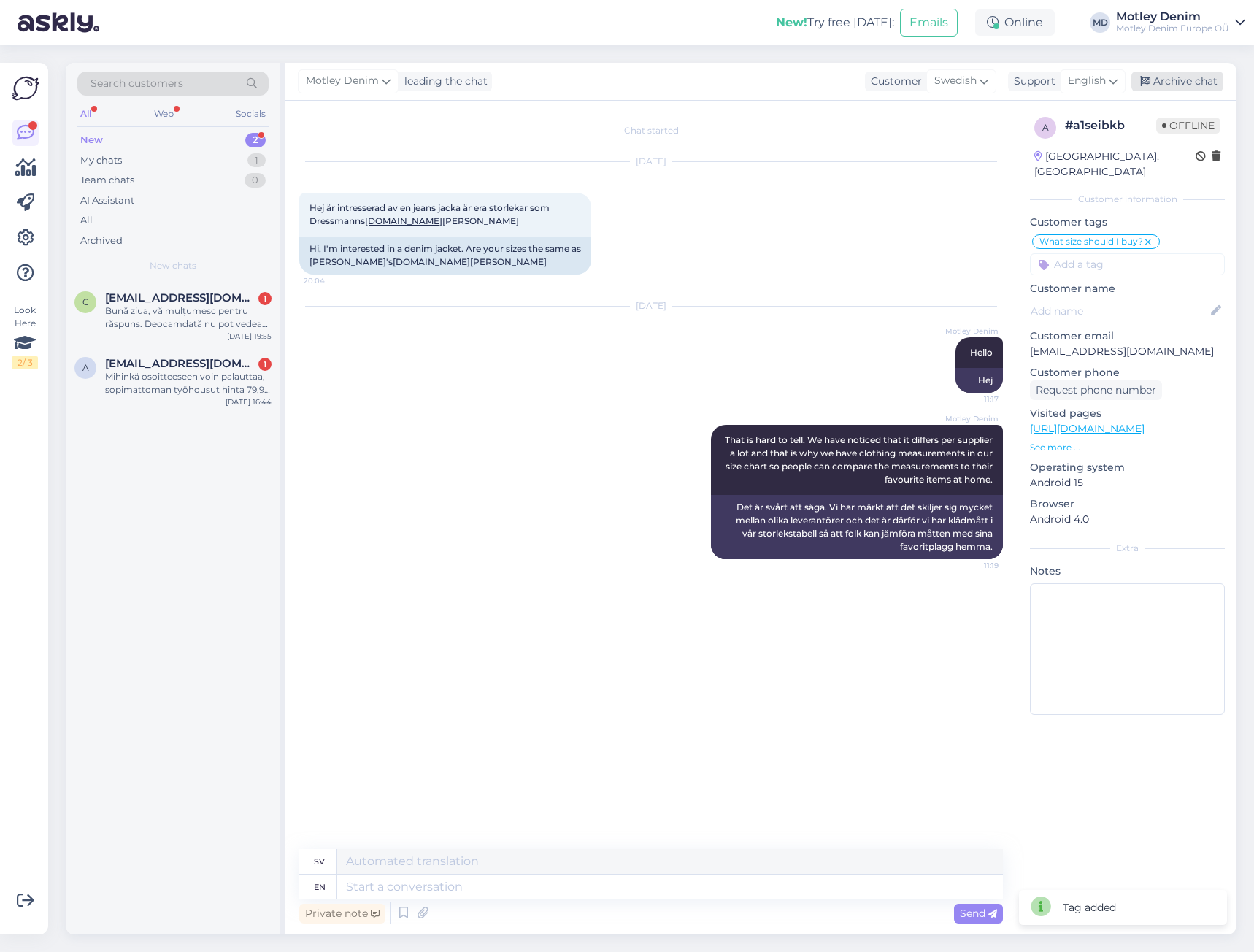
click at [1180, 83] on div "Archive chat" at bounding box center [1178, 82] width 92 height 20
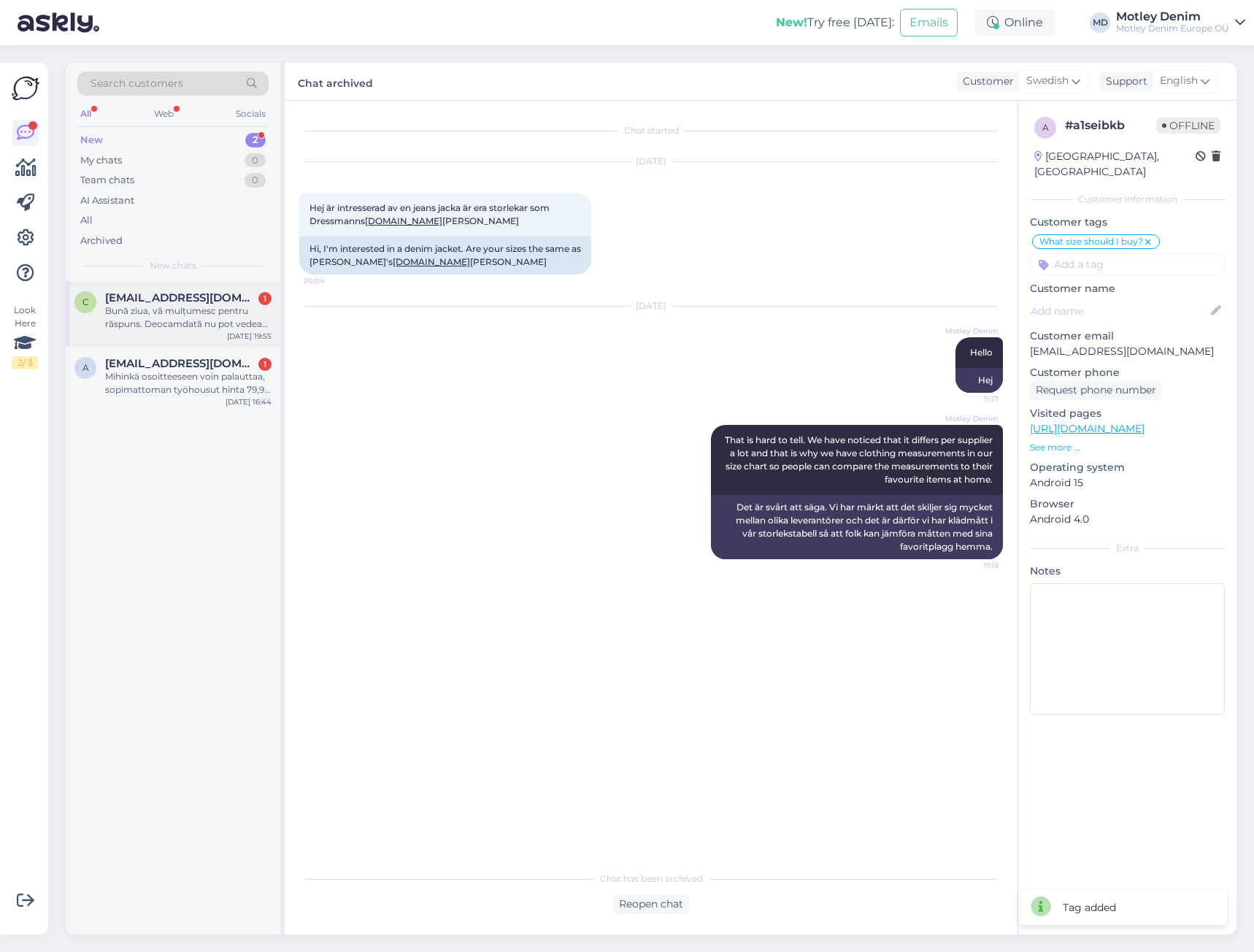
click at [233, 310] on div "Bună ziua, vă mulțumesc pentru răspuns. Deocamdată nu pot vedea returul banilor…" at bounding box center [188, 318] width 166 height 27
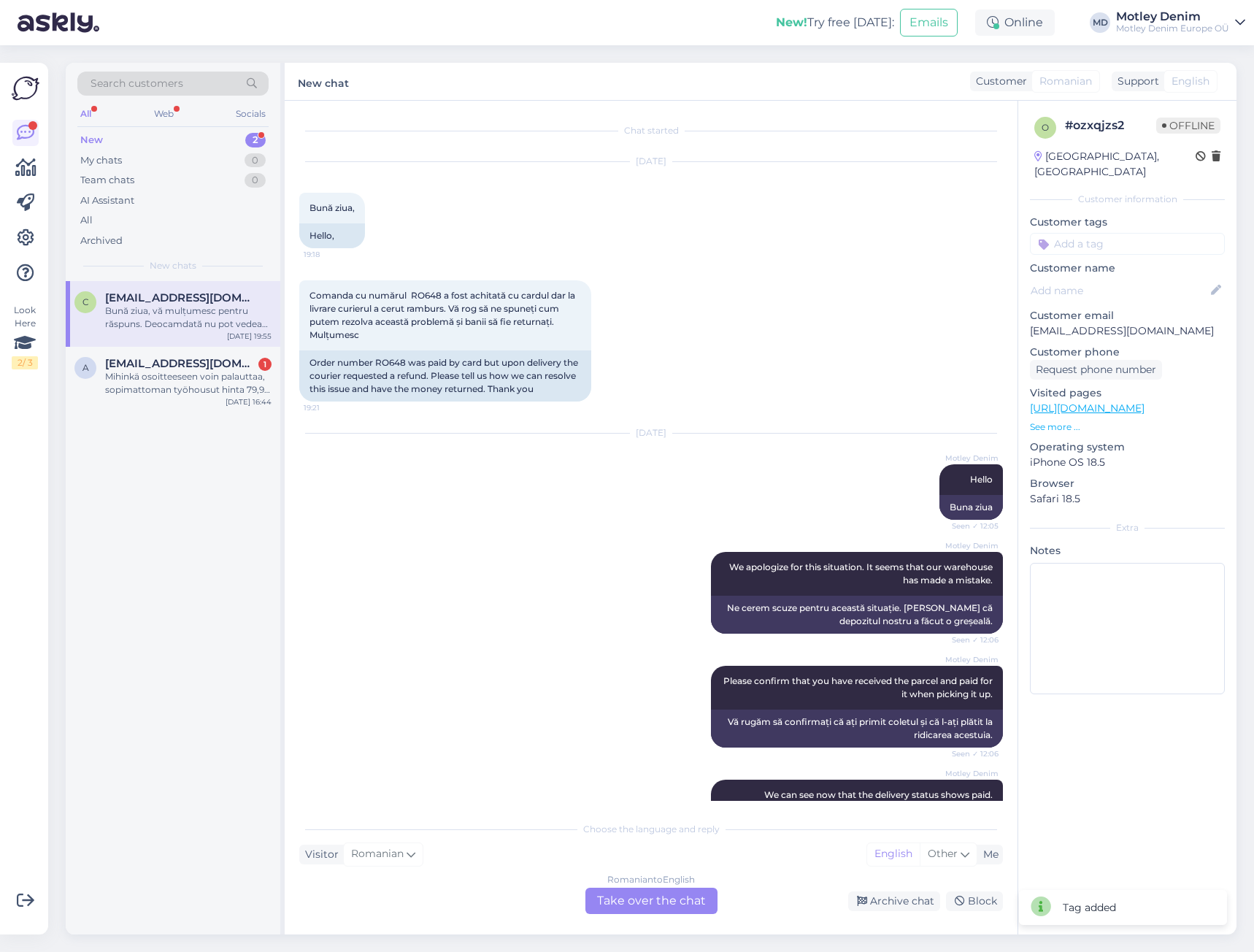
scroll to position [442, 0]
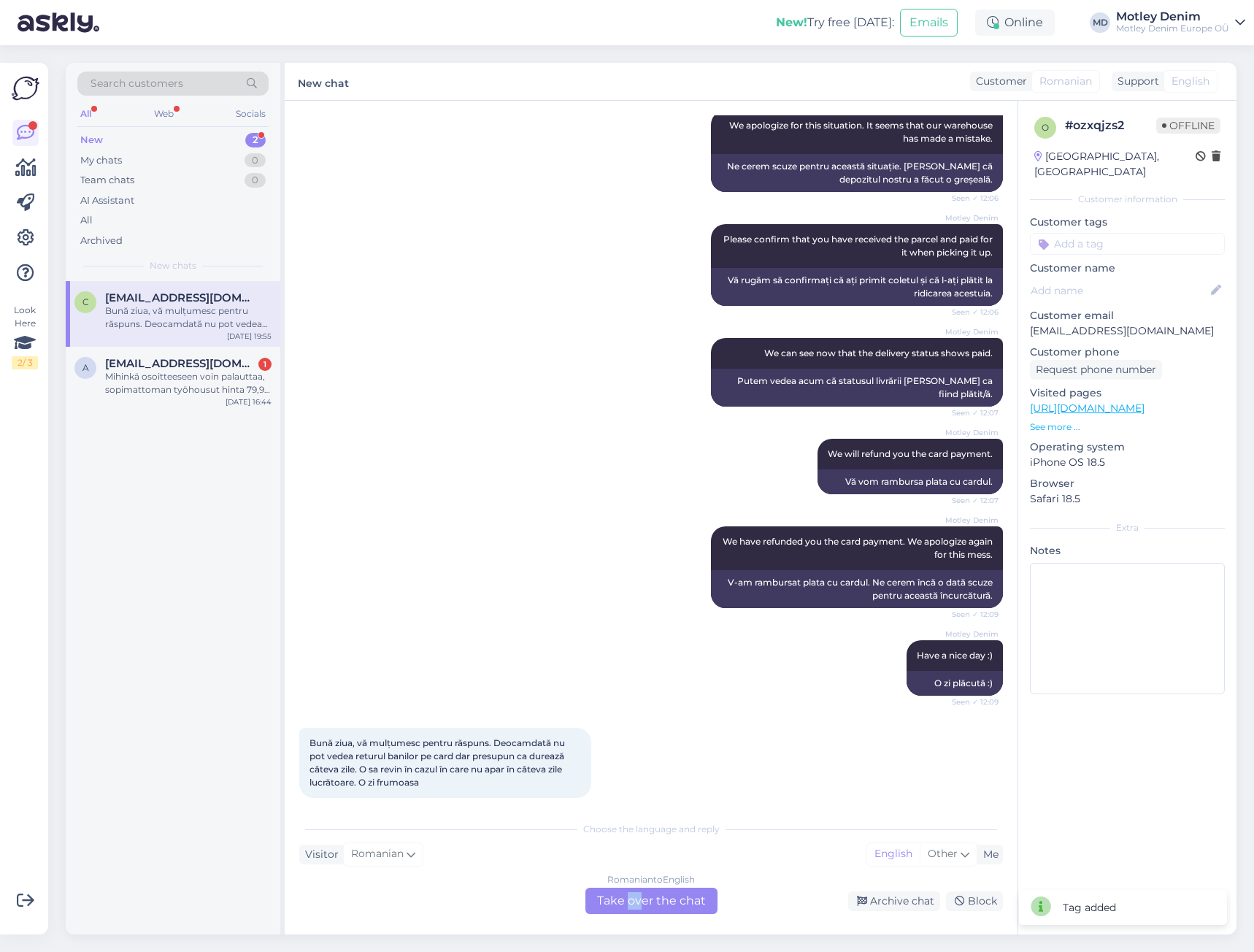
drag, startPoint x: 631, startPoint y: 909, endPoint x: 630, endPoint y: 890, distance: 19.0
click at [629, 908] on div "Romanian to English Take over the chat" at bounding box center [651, 901] width 132 height 27
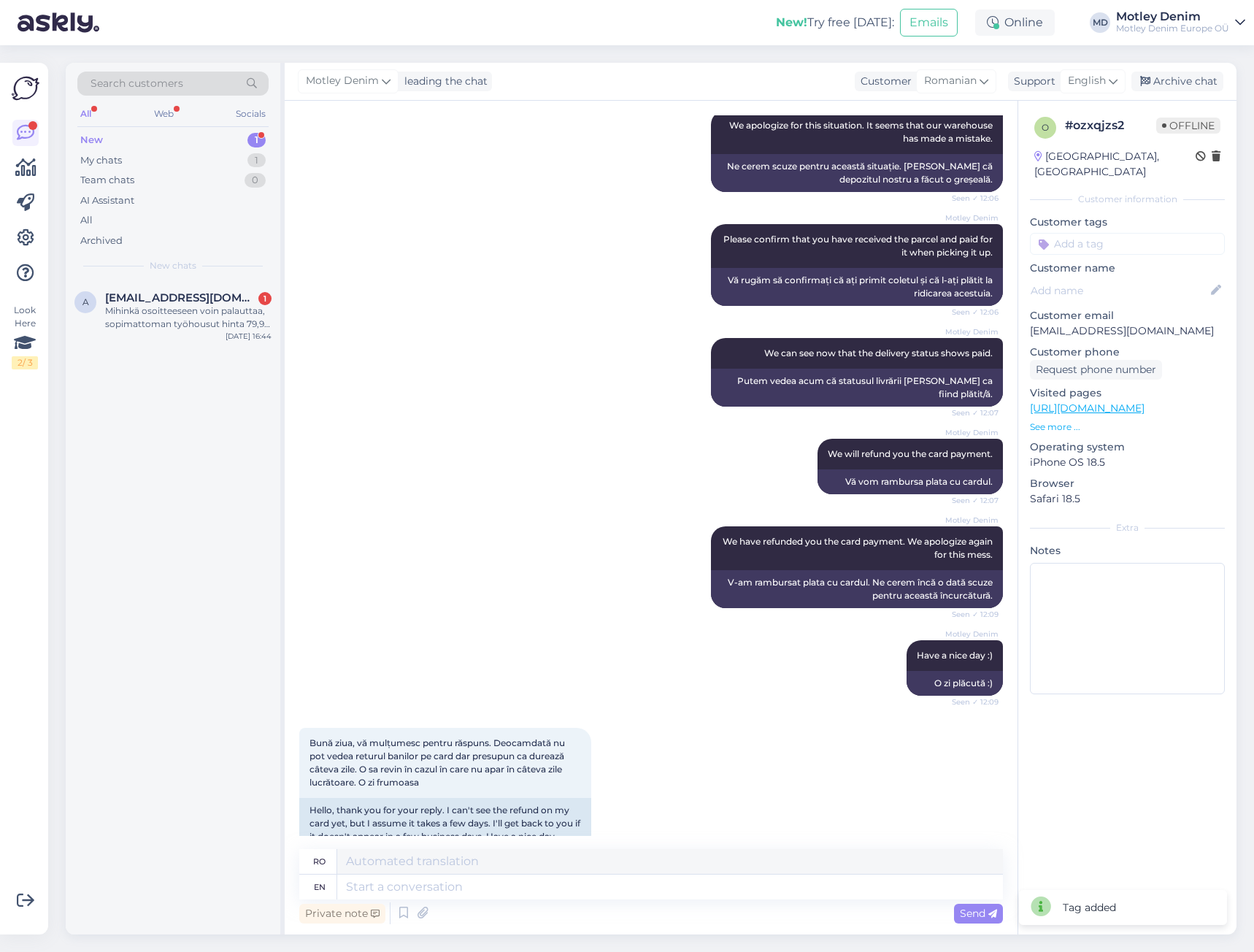
scroll to position [457, 0]
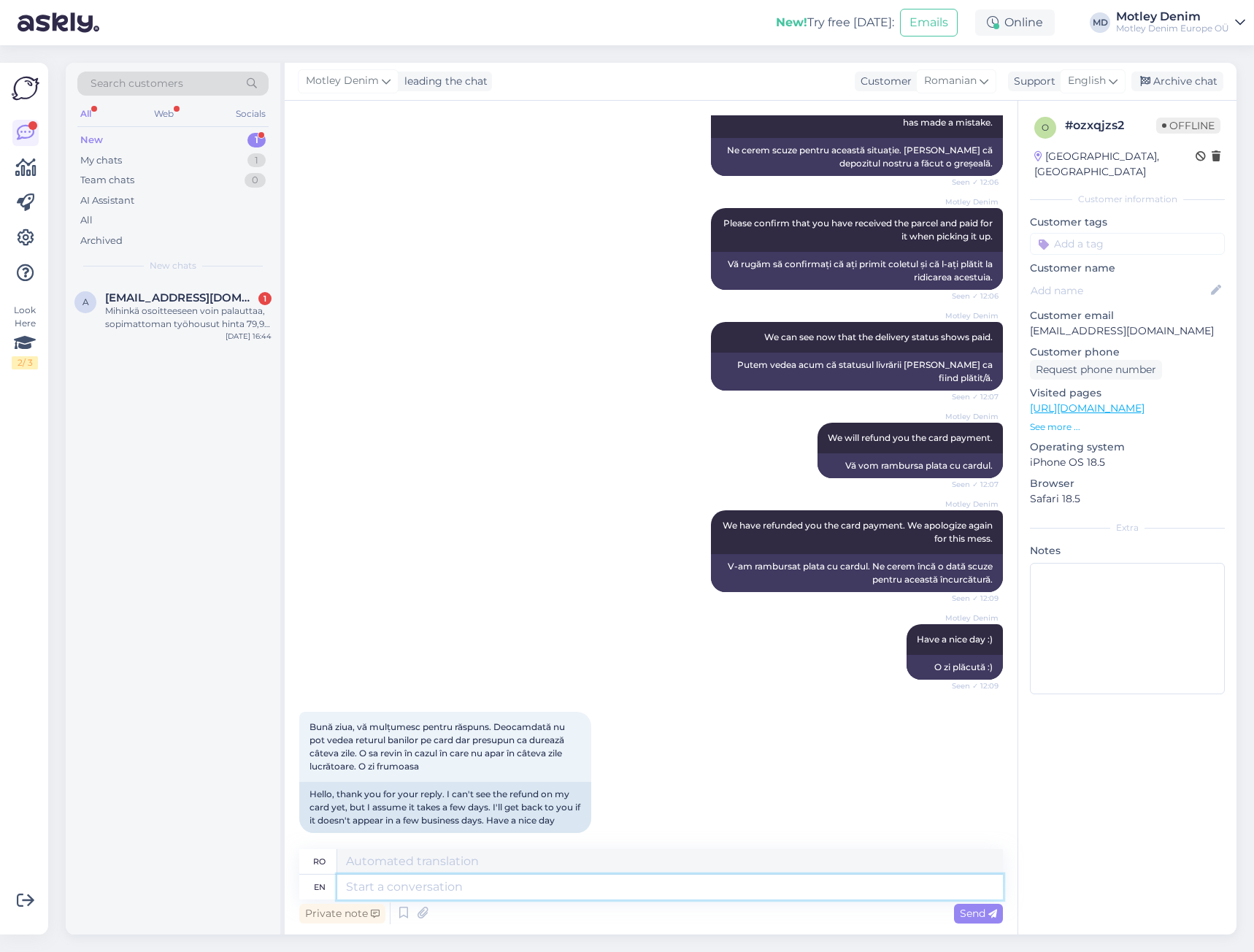
click at [636, 887] on textarea at bounding box center [670, 886] width 666 height 25
type textarea "Have a"
type textarea "A avea"
type textarea "Have a n"
type textarea "Ai o"
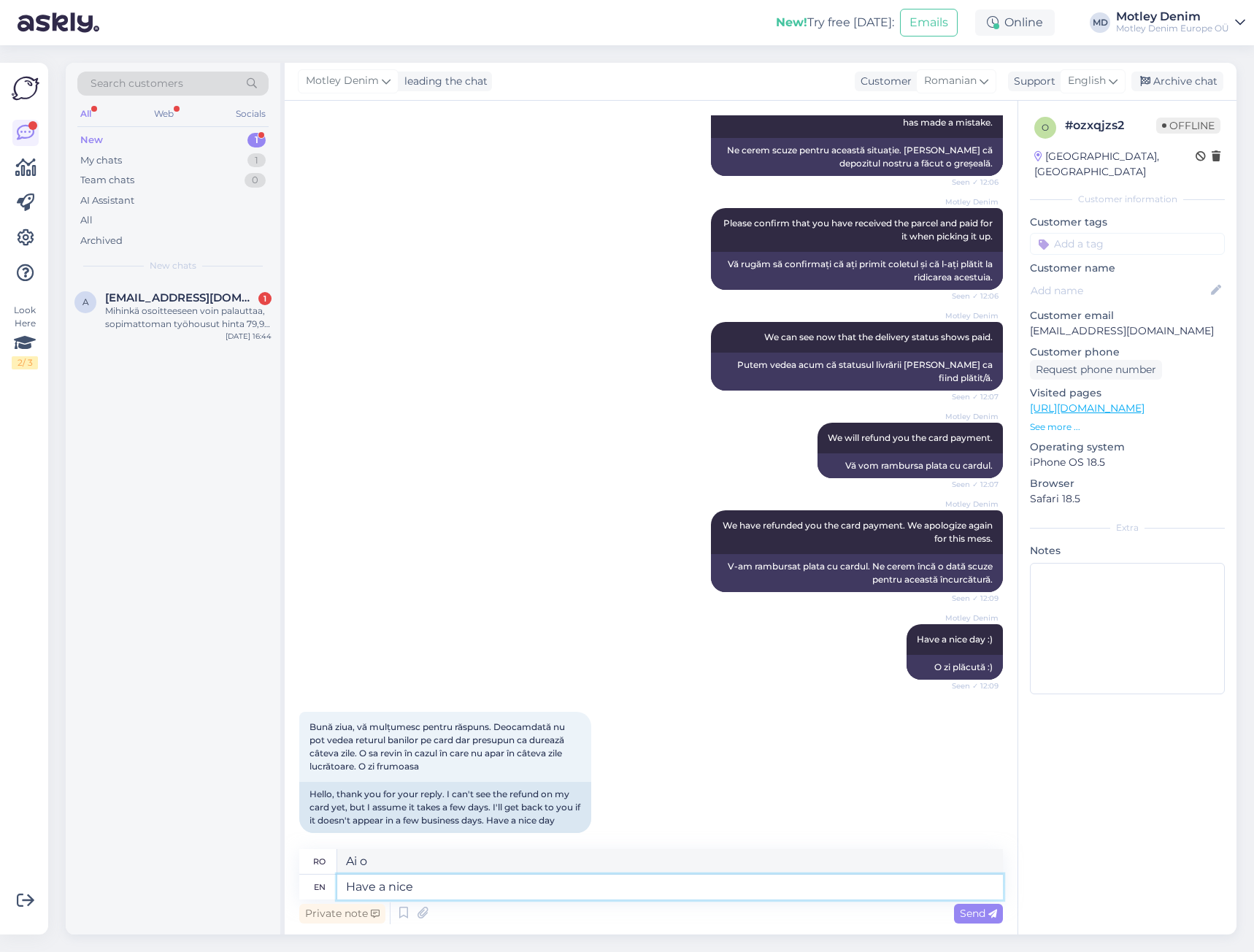
type textarea "Have a nice"
type textarea "Să ai o zi frumoasă"
type textarea "Have a nice day"
type textarea "O zi plăcută"
type textarea "Have a nice day :)"
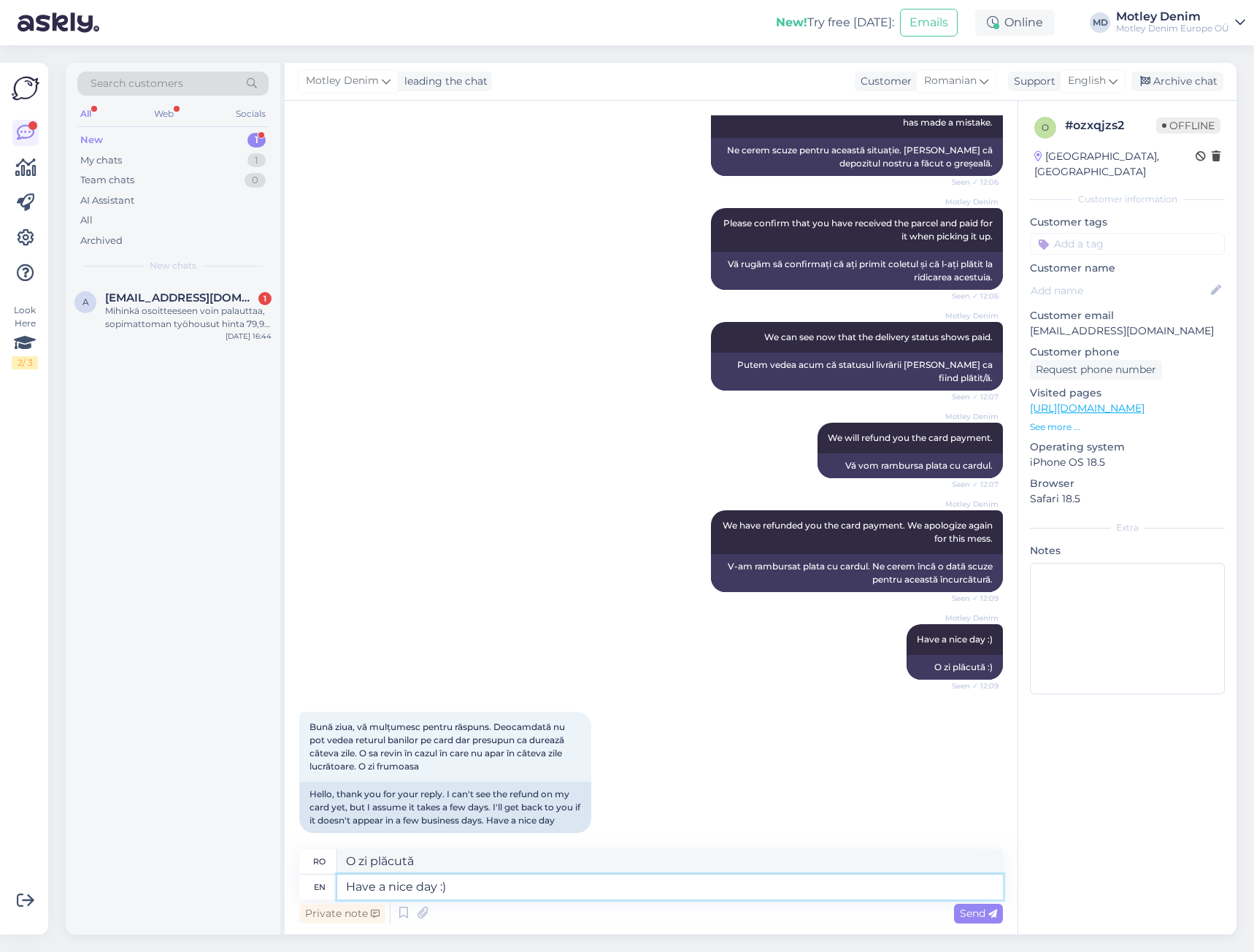
type textarea "O zi plăcută :)"
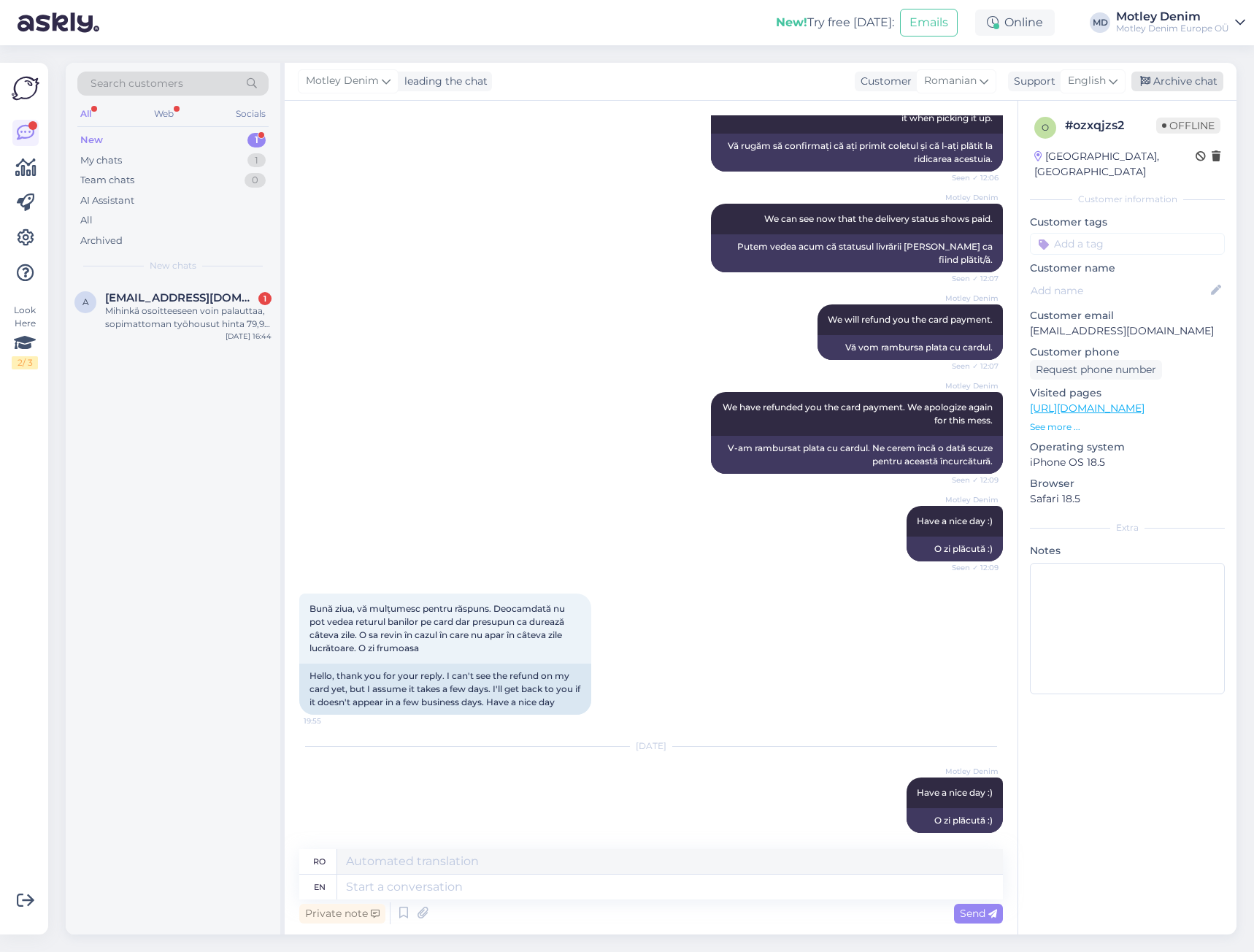
click at [1186, 72] on div "Archive chat" at bounding box center [1178, 82] width 92 height 20
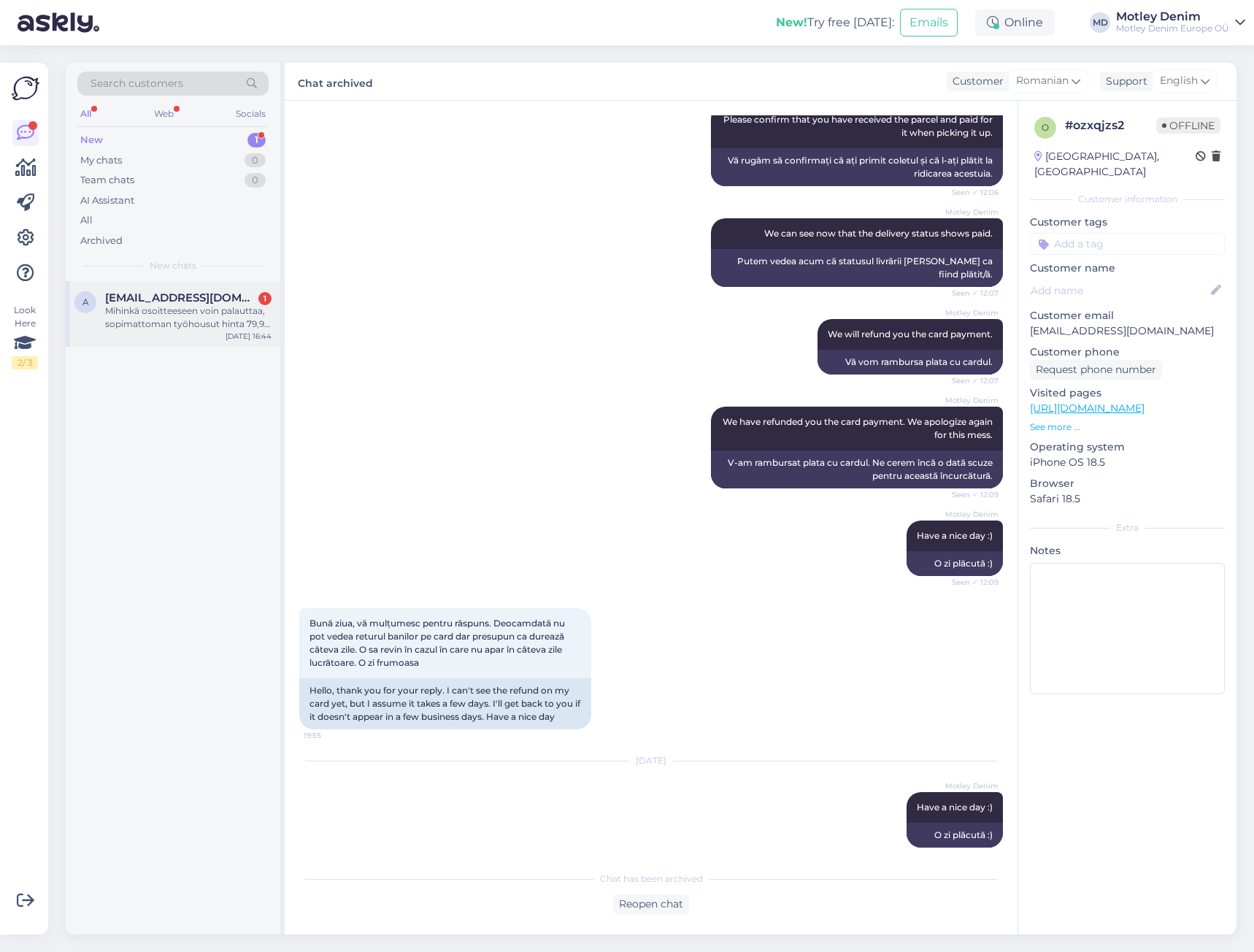
click at [191, 305] on div "Mihinkä osoitteeseen voin palauttaa, sopimattoman työhousut hinta 79,95 Euroa" at bounding box center [188, 318] width 166 height 27
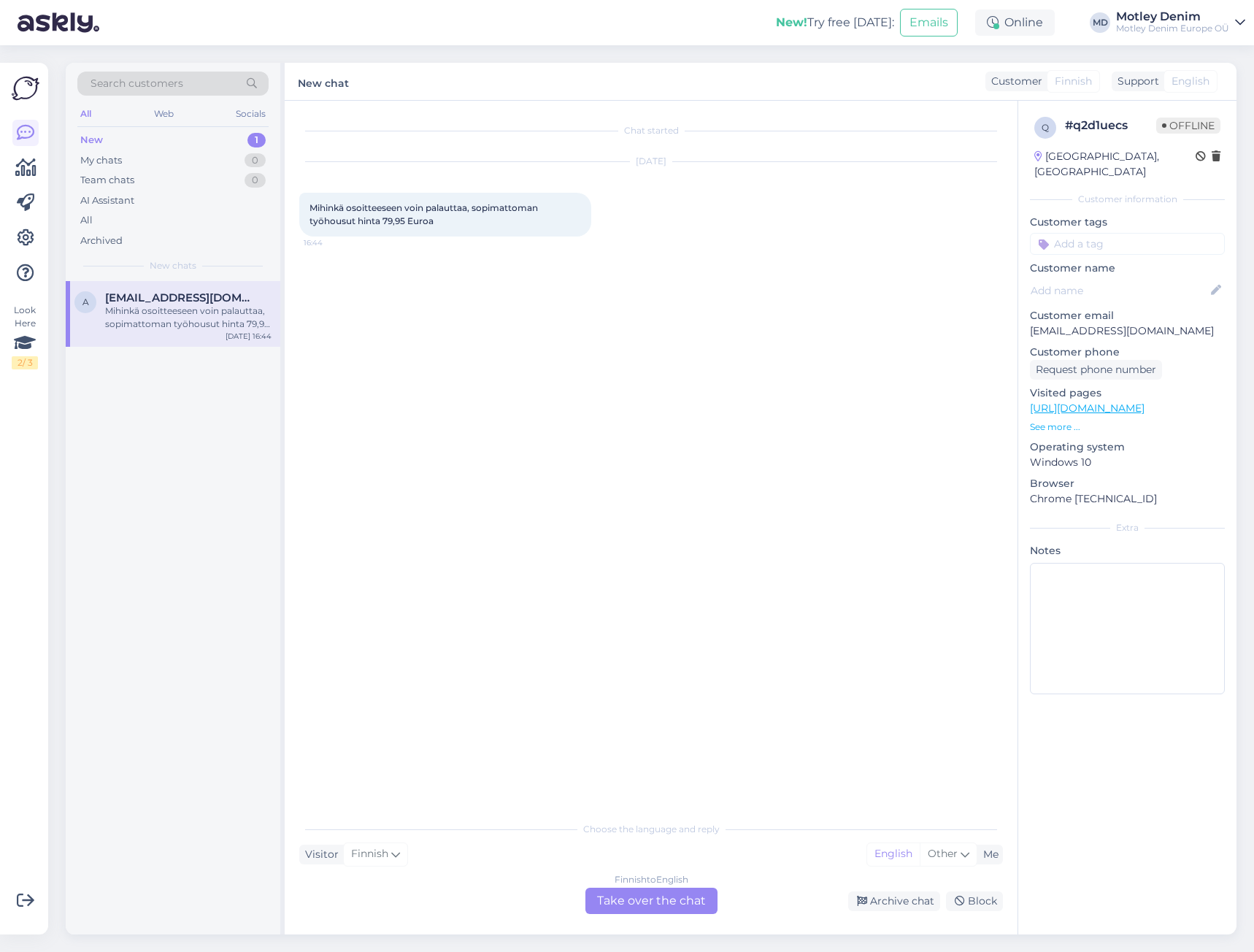
click at [647, 898] on div "Finnish to English Take over the chat" at bounding box center [651, 901] width 132 height 27
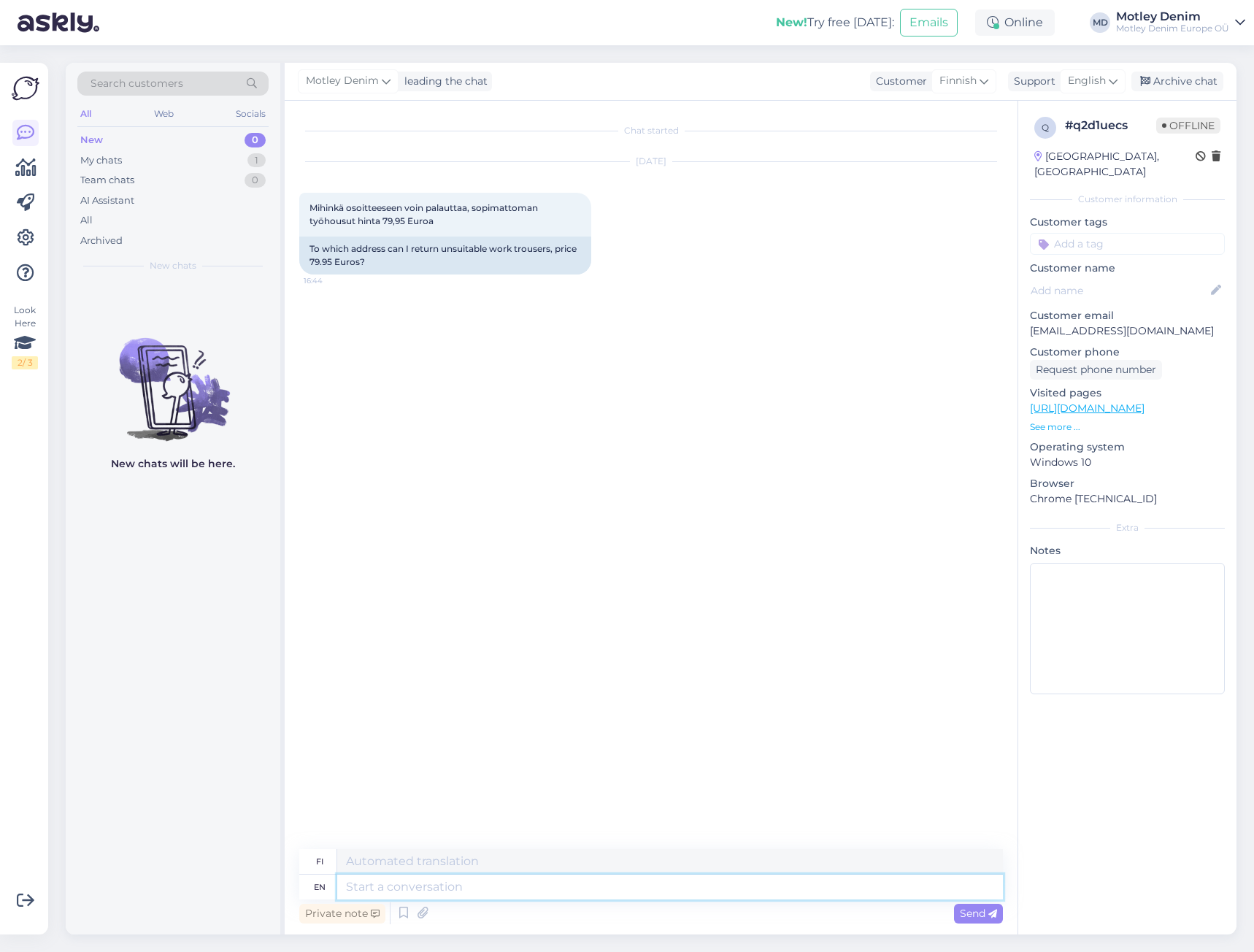
drag, startPoint x: 752, startPoint y: 885, endPoint x: 762, endPoint y: 882, distance: 10.4
click at [751, 885] on textarea at bounding box center [670, 886] width 666 height 25
type textarea "Hello"
type textarea "Hei"
type textarea "If"
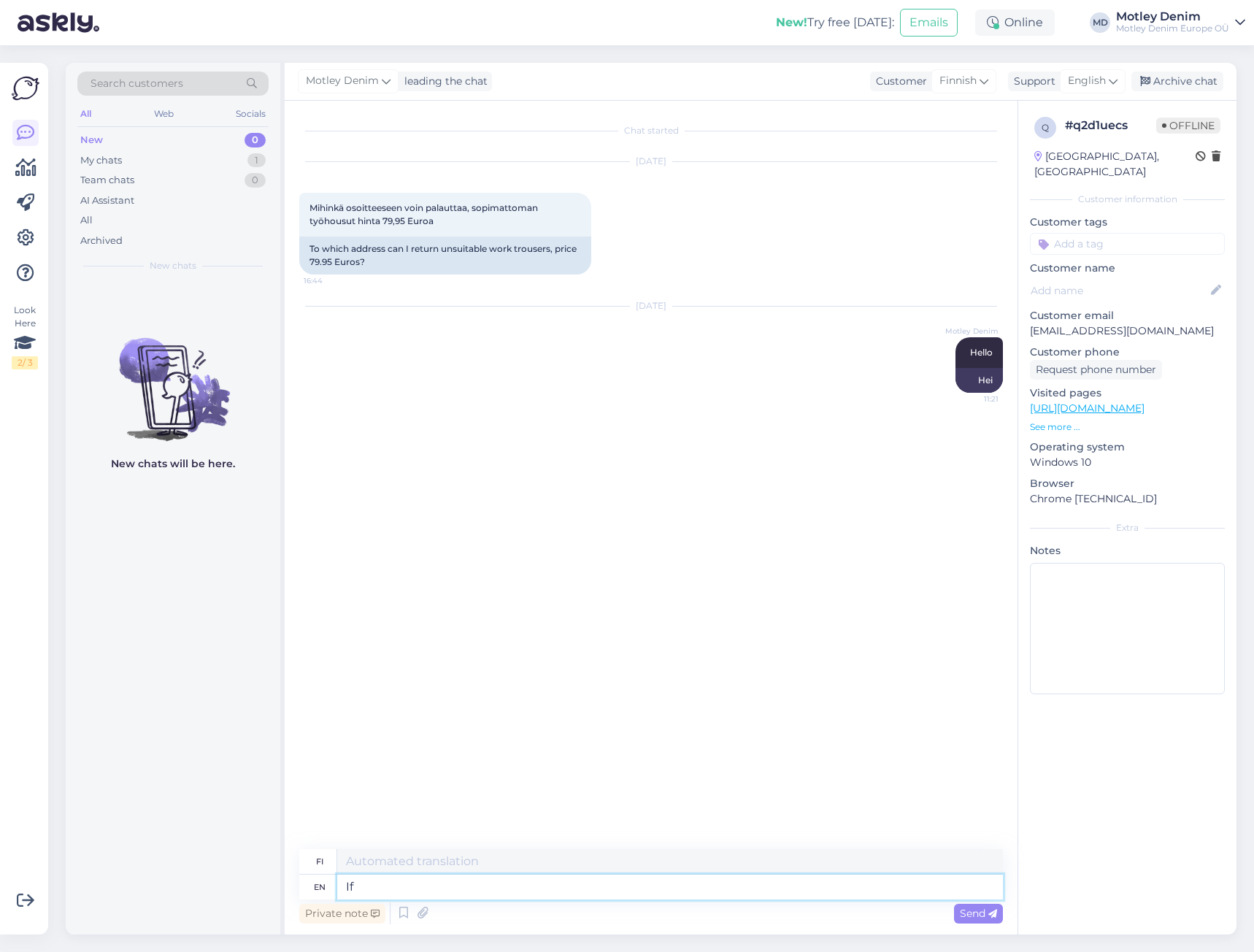
type textarea "[PERSON_NAME]"
type textarea "If you a"
type textarea "[PERSON_NAME] sinä"
type textarea "If you are g"
type textarea "[PERSON_NAME] olet"
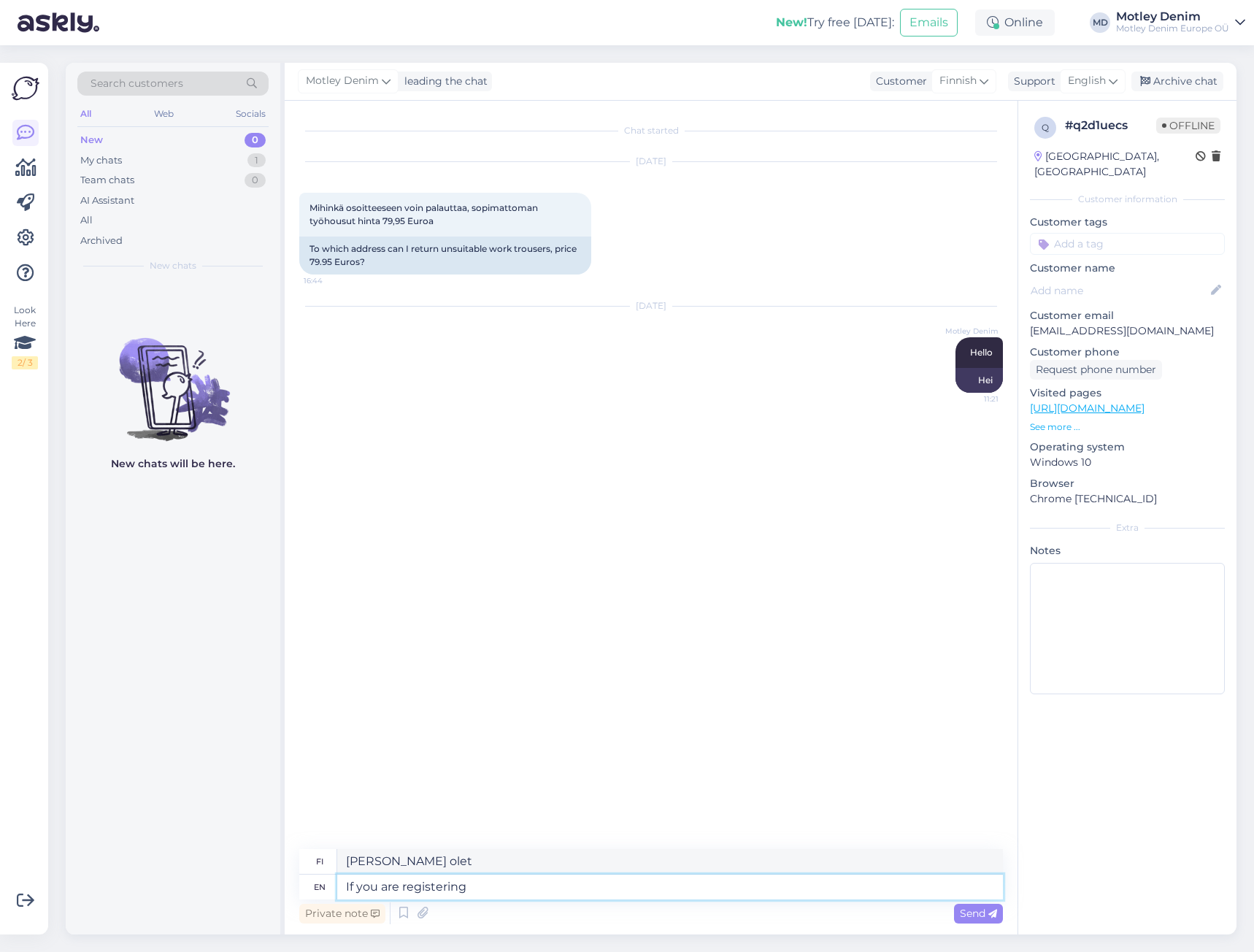
type textarea "If you are registering a"
type textarea "[PERSON_NAME] olet rekisteröitymässä"
type textarea "If you are registering a"
type textarea "[PERSON_NAME] olet rekisteröimässä"
type textarea "If you are registering a return"
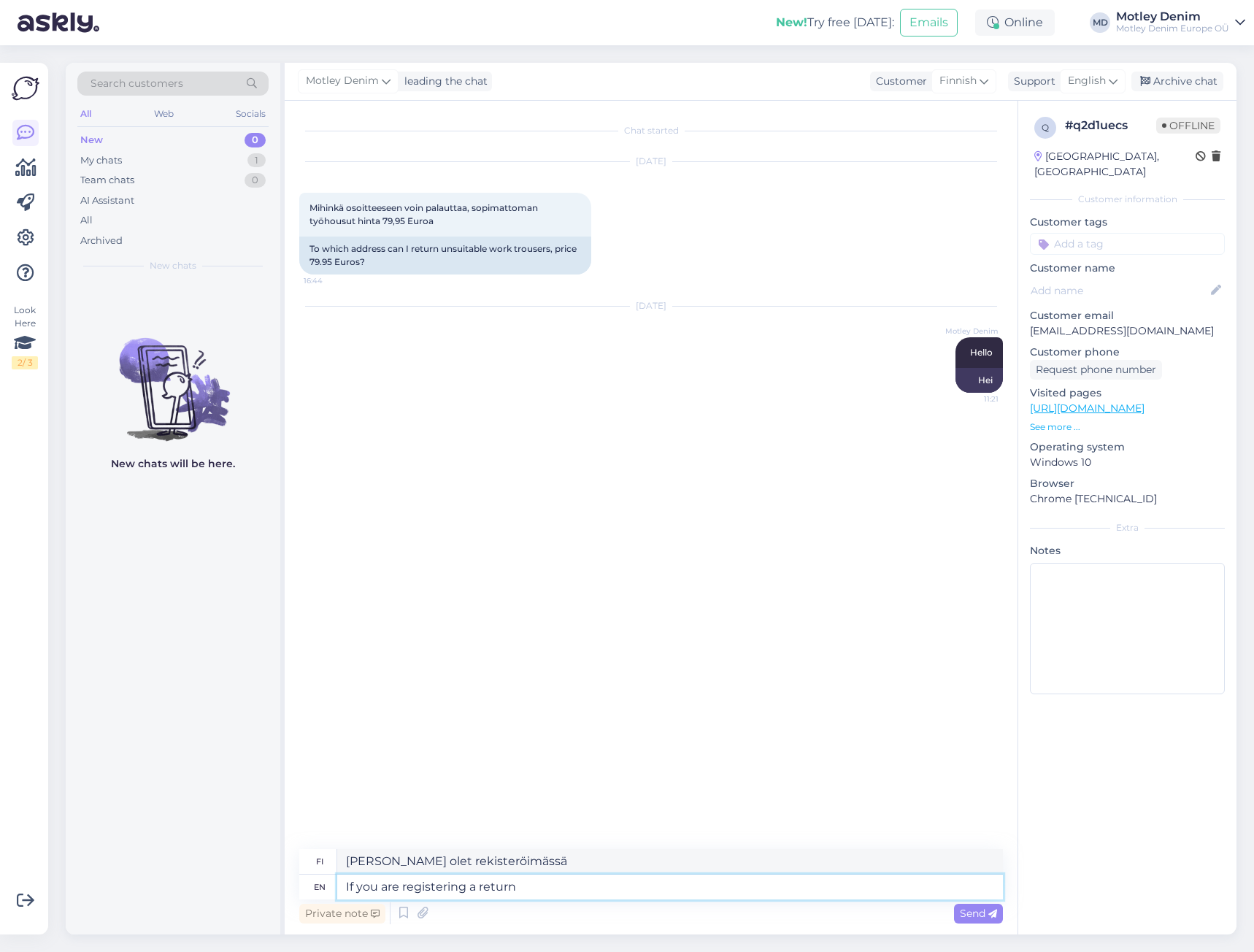
type textarea "[PERSON_NAME] rekisteröit palautuksen"
type textarea "If you are registering a return then"
type textarea "[PERSON_NAME] rekisteröit palautuksen, niin"
type textarea "If you are registering a return then the fields a"
type textarea "[PERSON_NAME] rekisteröit palautusta, [GEOGRAPHIC_DATA]"
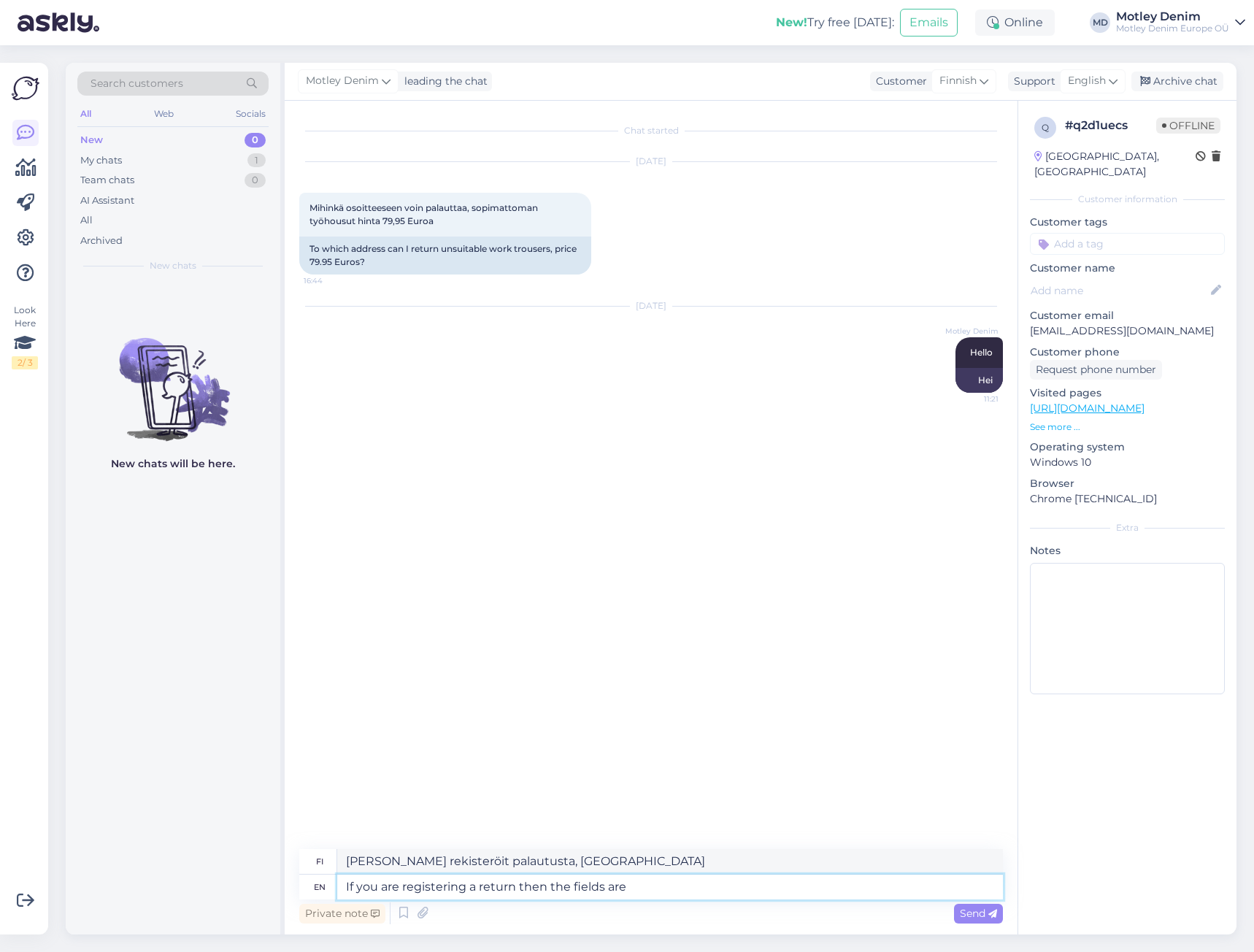
type textarea "If you are registering a return then the fields are m"
type textarea "[PERSON_NAME] rekisteröit palautusta, kentät ovat"
type textarea "If you are registering a return then the fields are meant f"
type textarea "[PERSON_NAME] rekisteröit palautusta, kentät on tarkoitettu"
type textarea "If you are registering a return then the fields are meant for you."
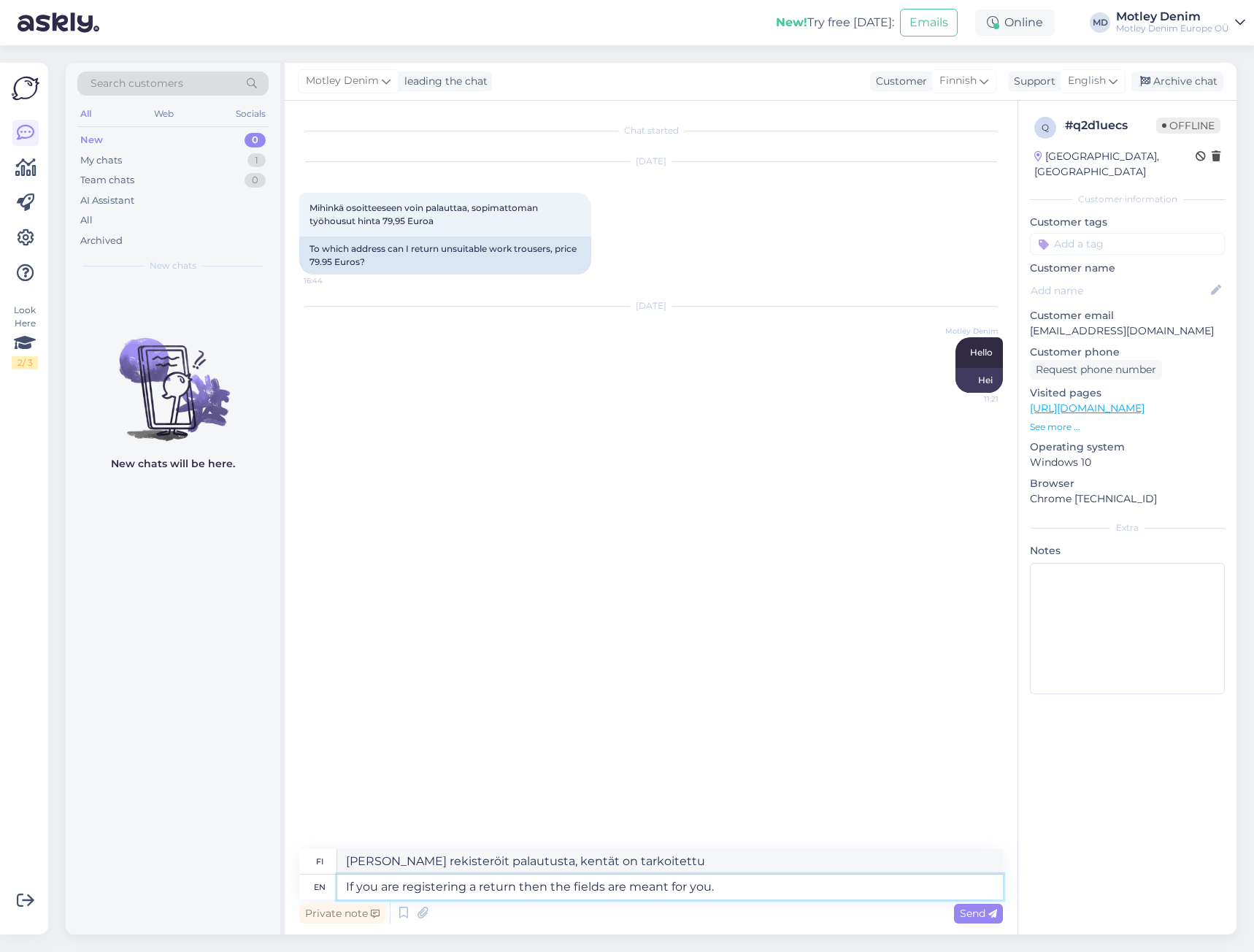
type textarea "[PERSON_NAME] rekisteröit palautusta, nämä kentät ovat tarkoitettu sinulle."
type textarea "If you are registering a return then the fields are meant for you. Our delivery"
type textarea "[PERSON_NAME] rekisteröit palautuksen, nämä kentät ovat tarkoitettu sinulle. To…"
type textarea "If you are registering a return then the fields are meant for you. Our delivery…"
type textarea "[PERSON_NAME] rekisteröit palautuksen, nämä kentät ovat tarkoitettu sinulle. To…"
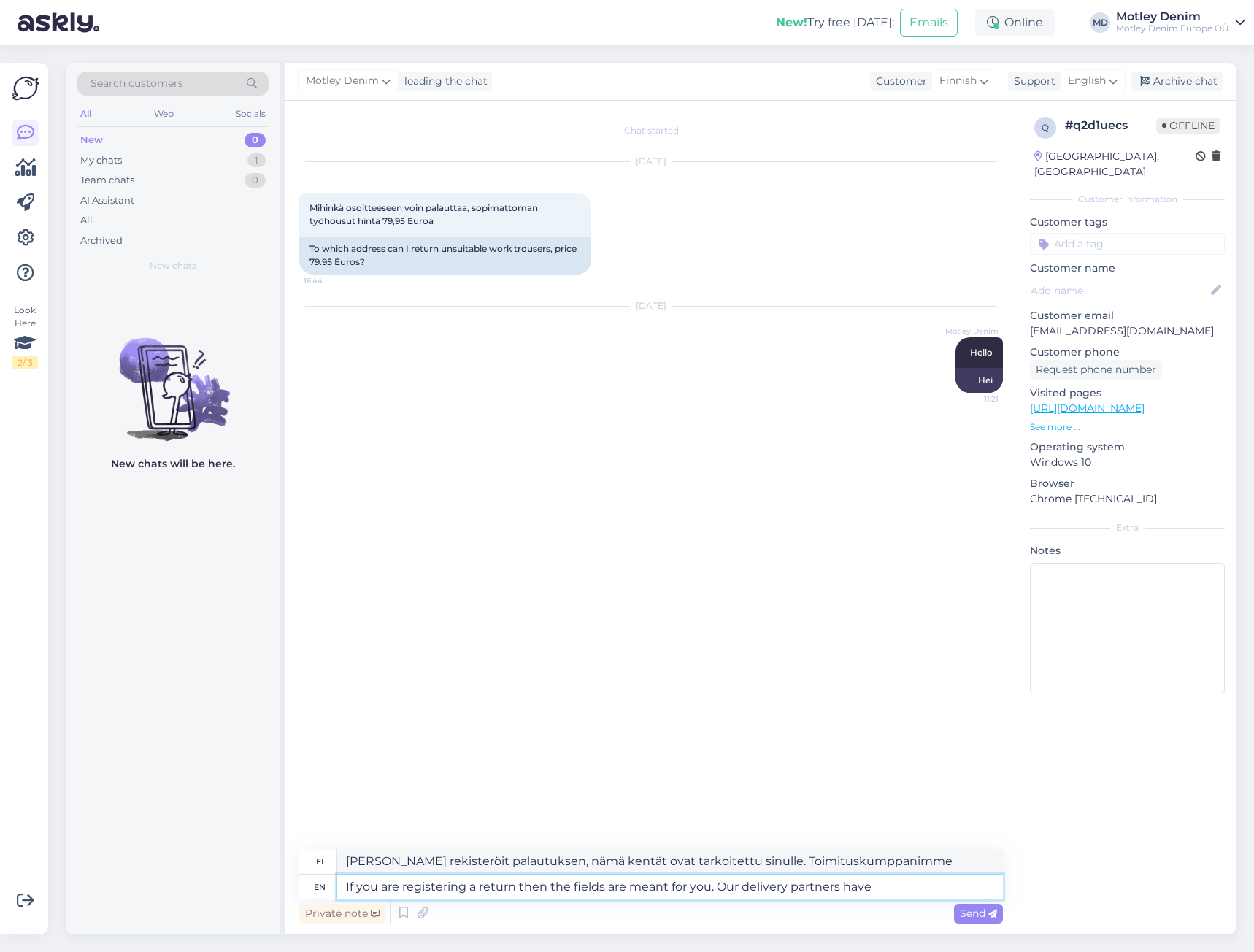
type textarea "If you are registering a return then the fields are meant for you. Our delivery…"
type textarea "[PERSON_NAME] rekisteröit palautuksen, kentät ovat tarkoitettu sinulle. Toimitu…"
type textarea "If you are registering a return then the fields are meant for you. Our delivery…"
type textarea "[PERSON_NAME] rekisteröit palautuksen, kentät ovat sinua varten. Toimituskumppa…"
type textarea "If you are registering a return then the fields are meant for you. Our delivery…"
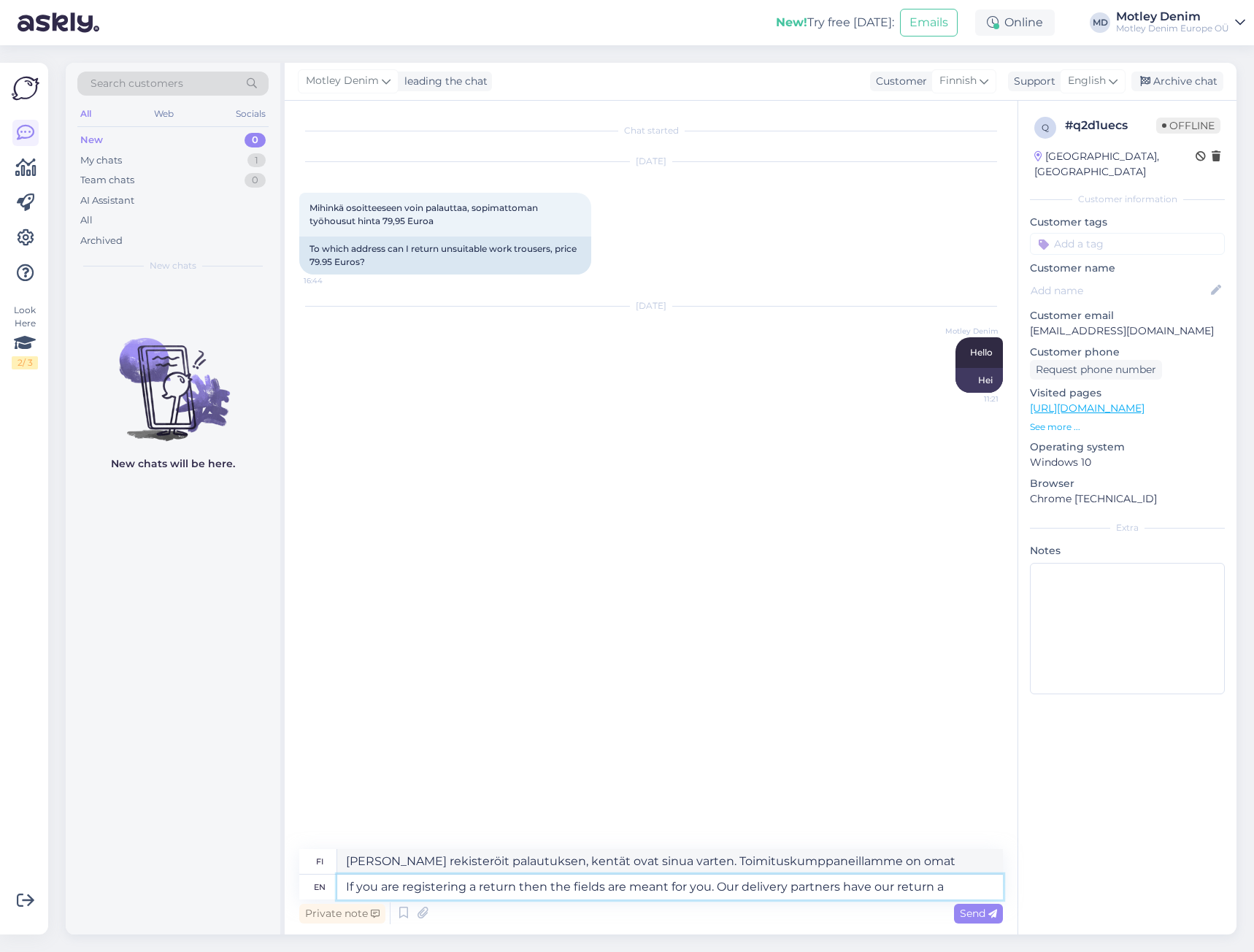
type textarea "[PERSON_NAME] rekisteröit palautuksen, kentät ovat sinua varten. Toimituskumppa…"
type textarea "If you are registering a return then the fields are meant for you. Our delivery…"
type textarea "[PERSON_NAME] rekisteröit palautuksen, nämä kentät ovat tarkoitettu sinulle. To…"
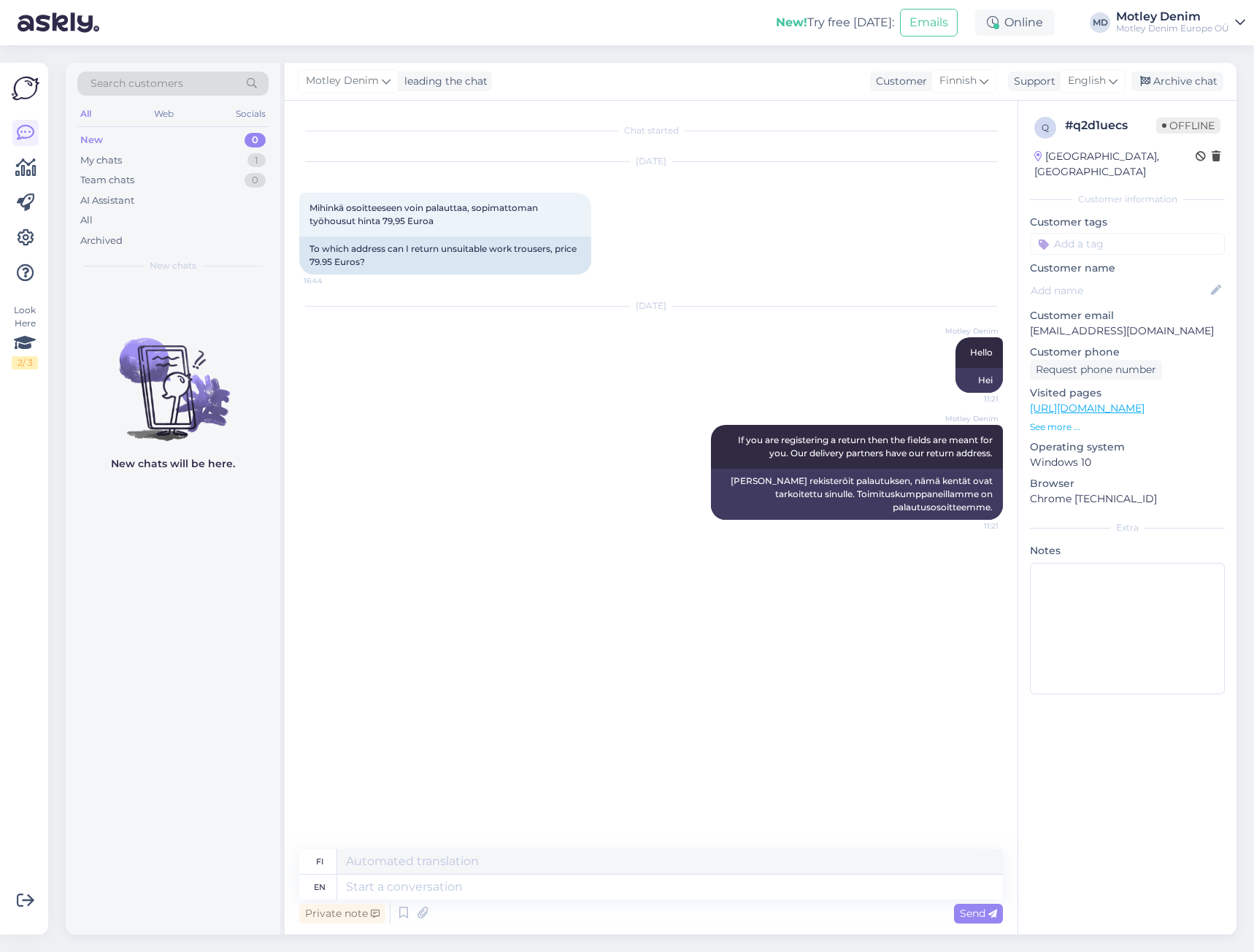
click at [1105, 233] on input at bounding box center [1127, 244] width 195 height 22
type input "return ad"
click at [1152, 275] on div "Return Address" at bounding box center [1128, 282] width 84 height 15
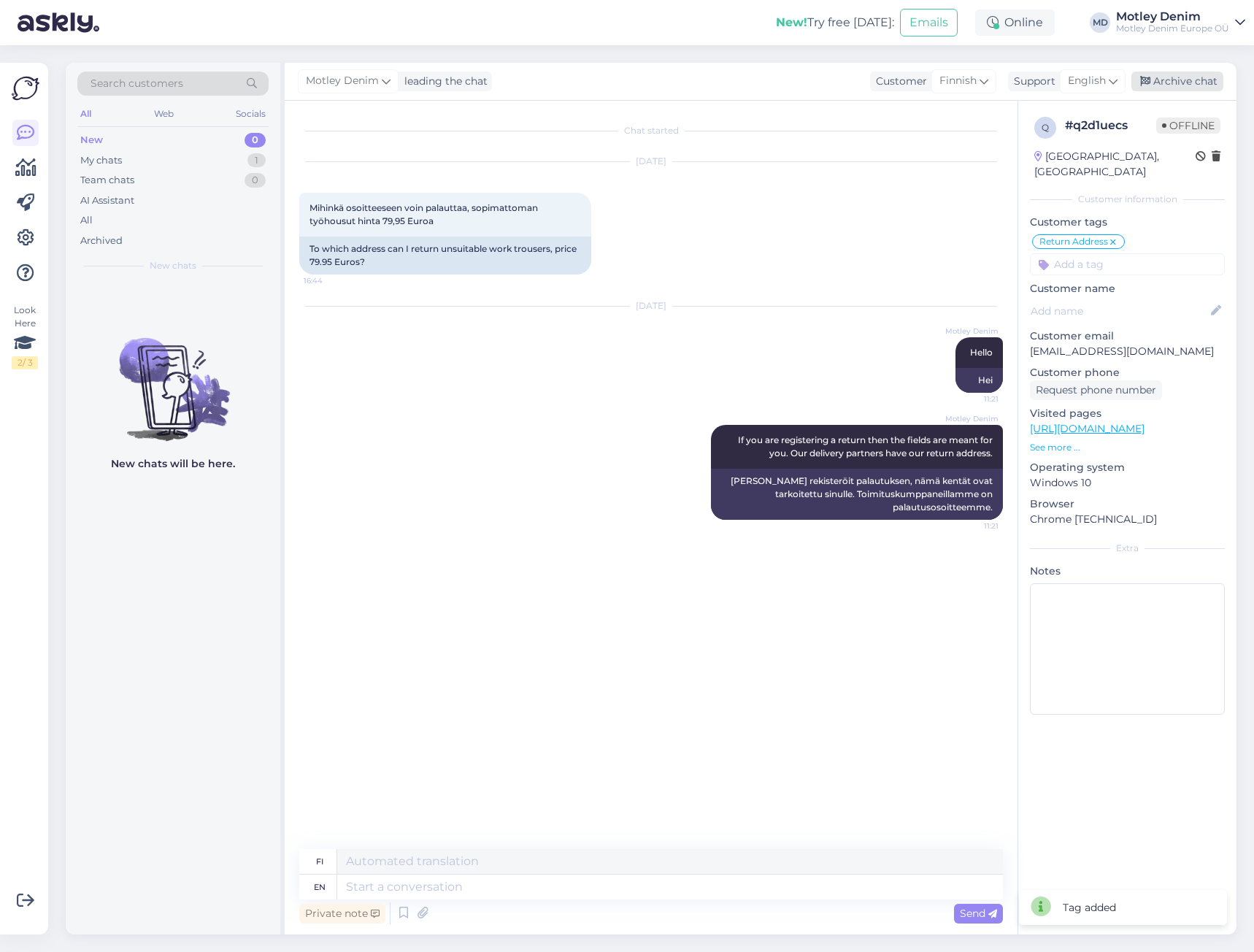
click at [1191, 89] on div "Archive chat" at bounding box center [1178, 82] width 92 height 20
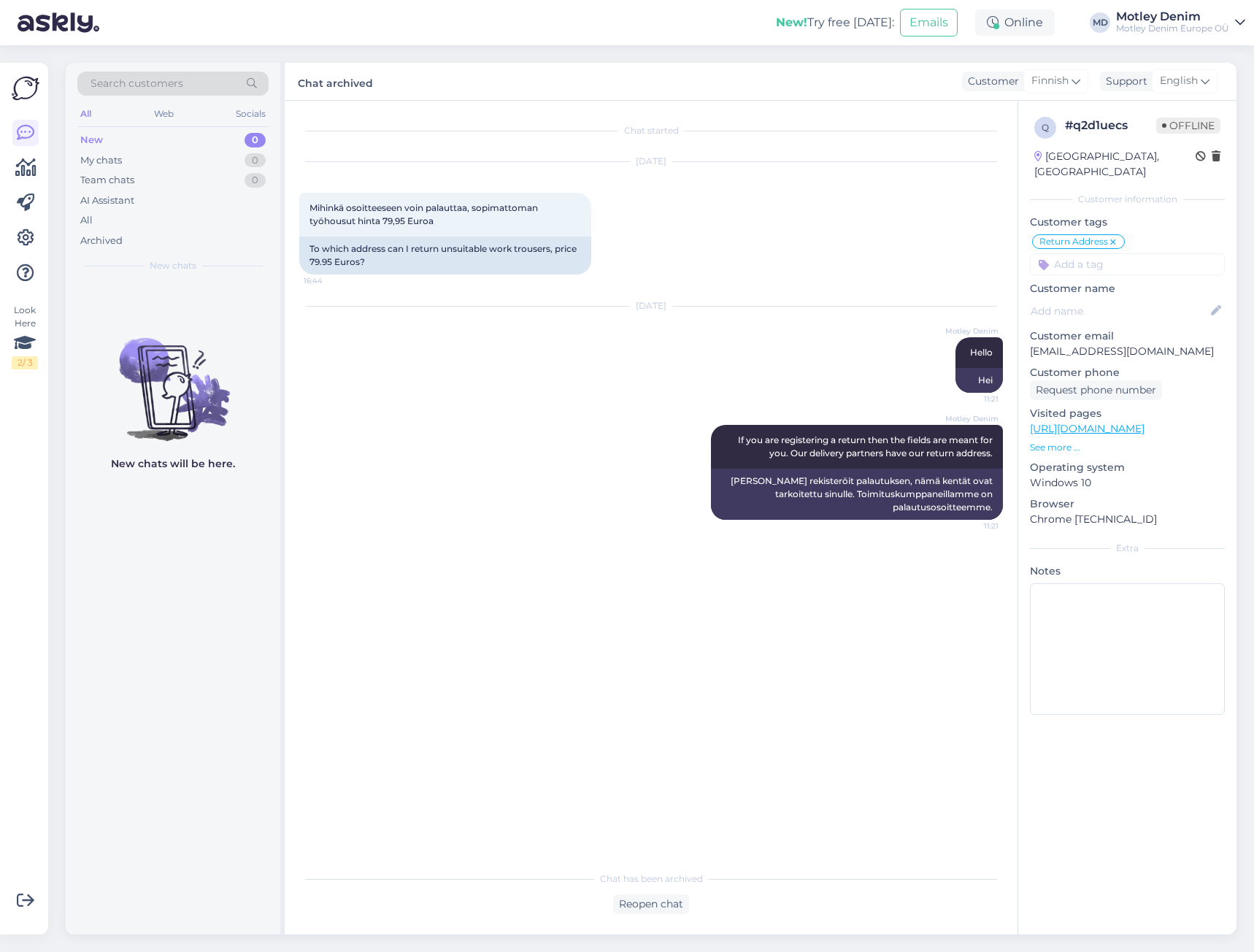
click at [189, 83] on div "Search customers" at bounding box center [173, 84] width 191 height 24
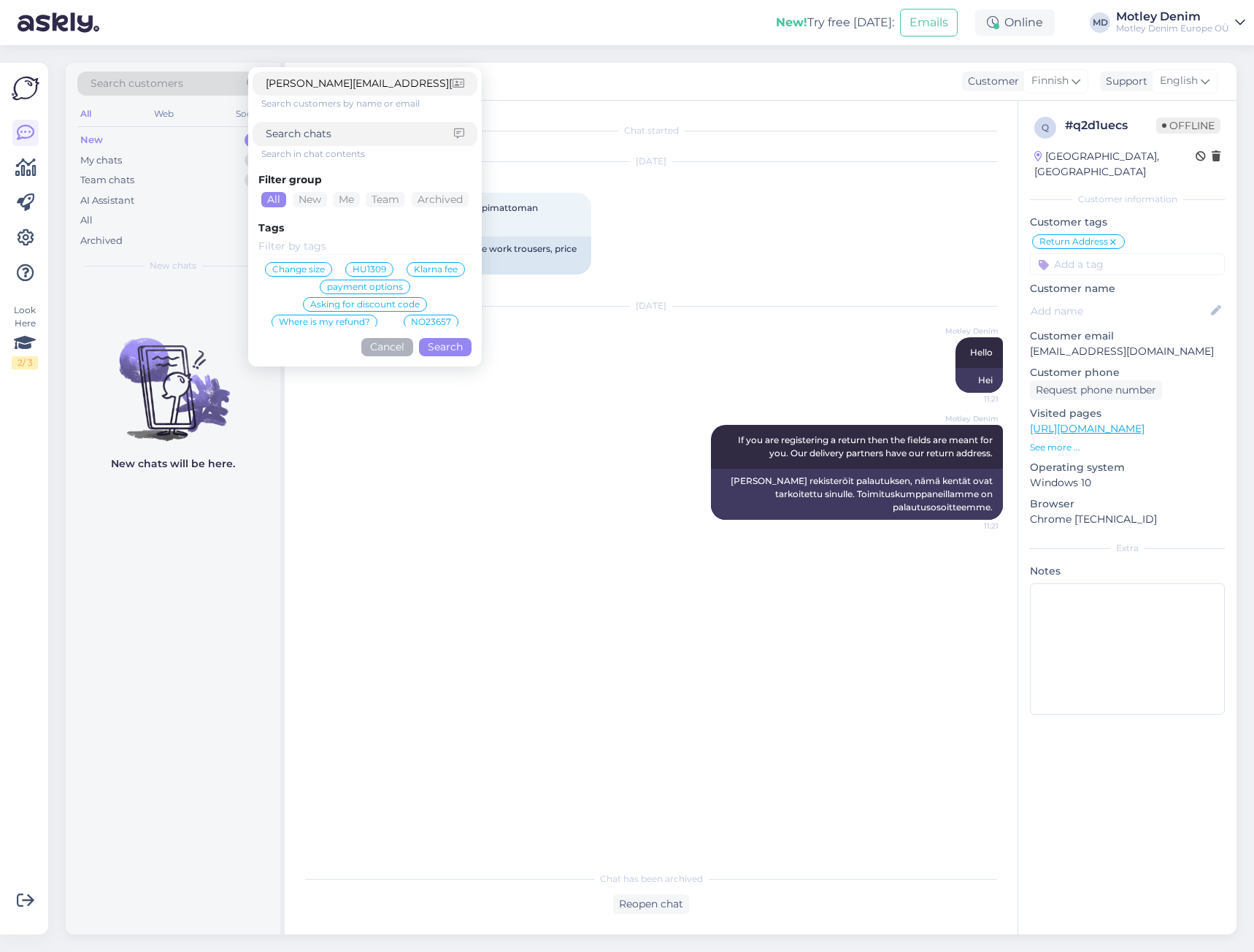
type input "[PERSON_NAME][EMAIL_ADDRESS][DOMAIN_NAME]"
click at [438, 342] on button "Search" at bounding box center [445, 347] width 52 height 19
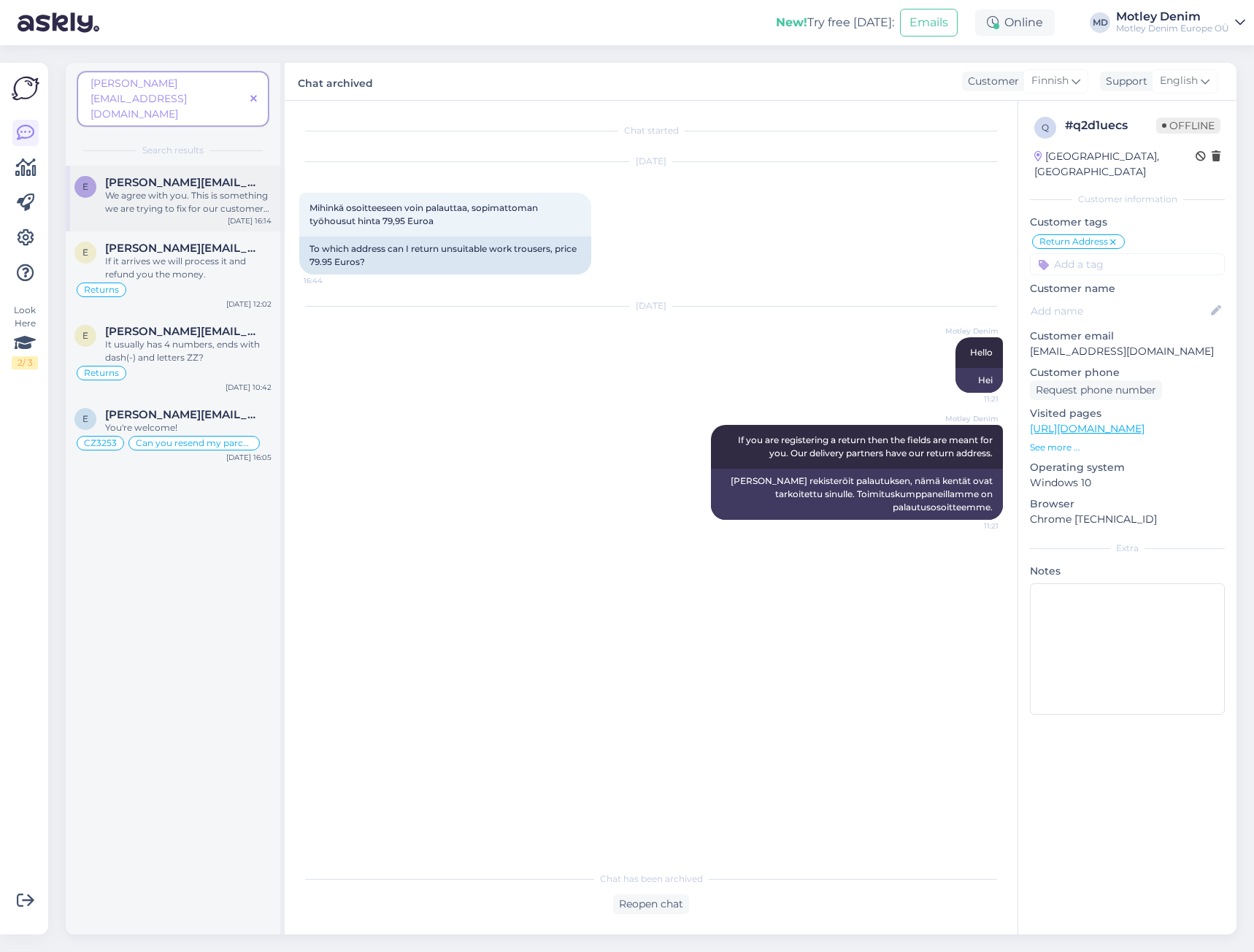
click at [209, 176] on span "[PERSON_NAME][EMAIL_ADDRESS][DOMAIN_NAME]" at bounding box center [181, 182] width 151 height 13
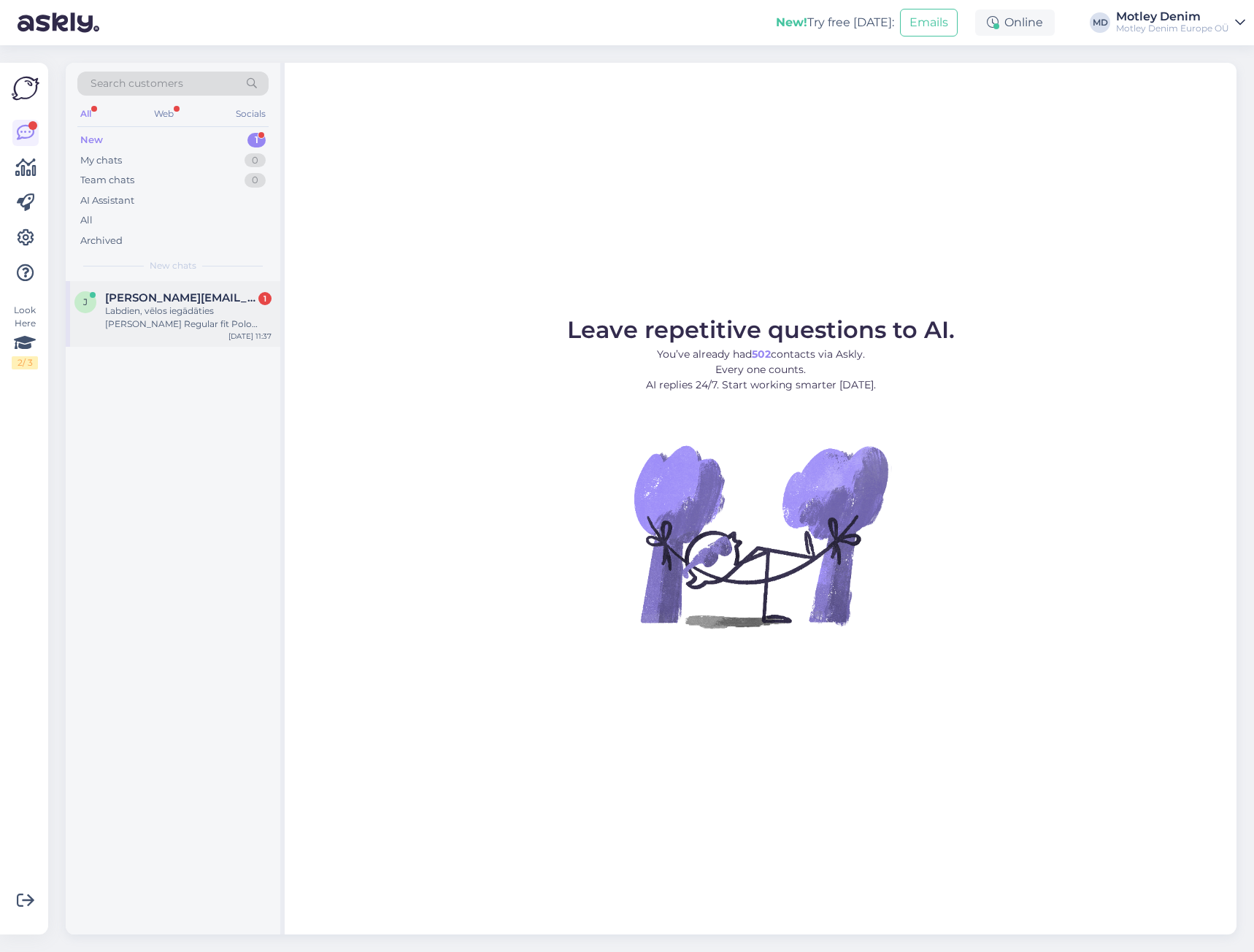
click at [242, 308] on div "Labdien, vēlos iegādāties [PERSON_NAME] Regular fit Polo Shirt with Pocket Blac…" at bounding box center [188, 318] width 166 height 27
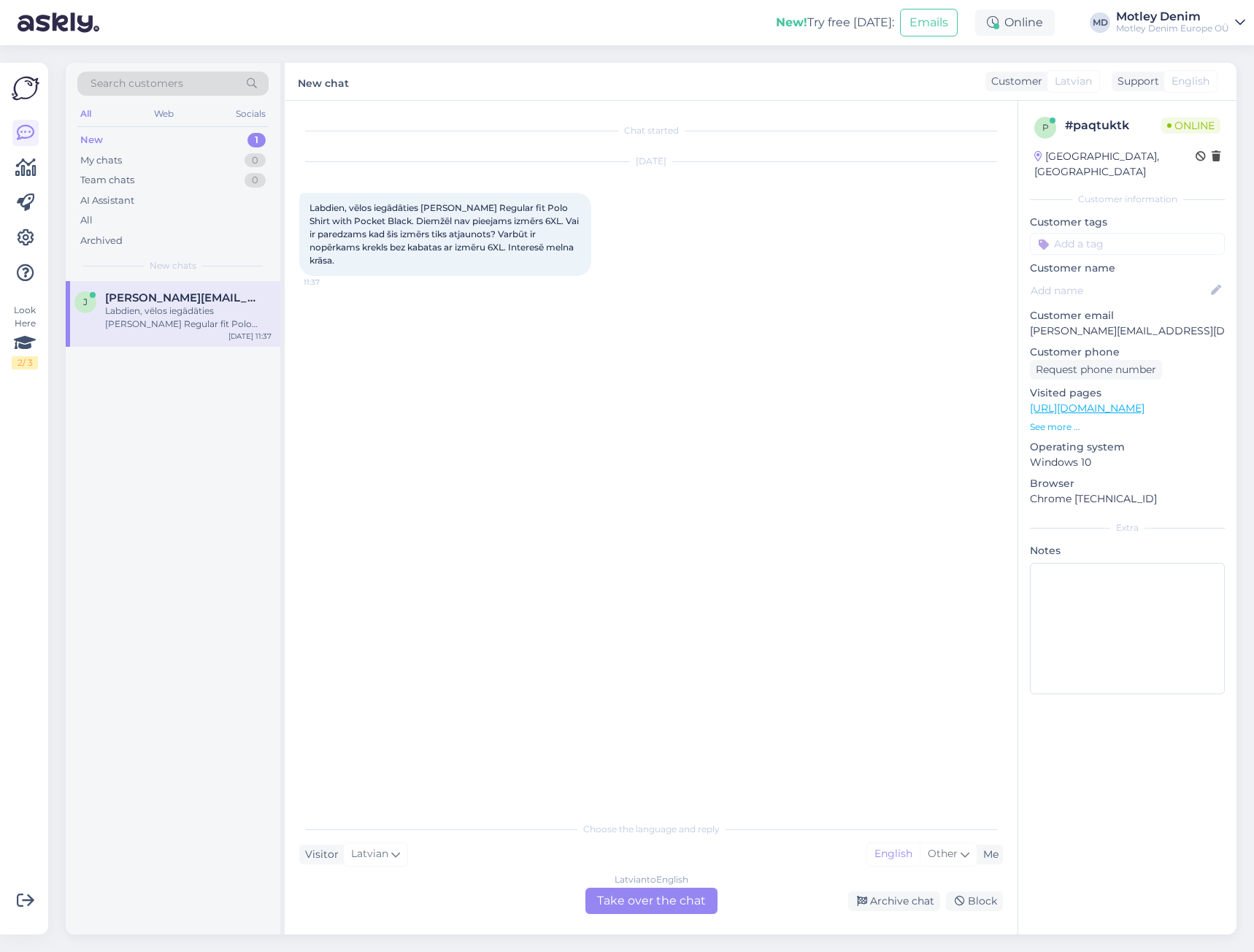
click at [685, 905] on div "Latvian to English Take over the chat" at bounding box center [651, 901] width 132 height 27
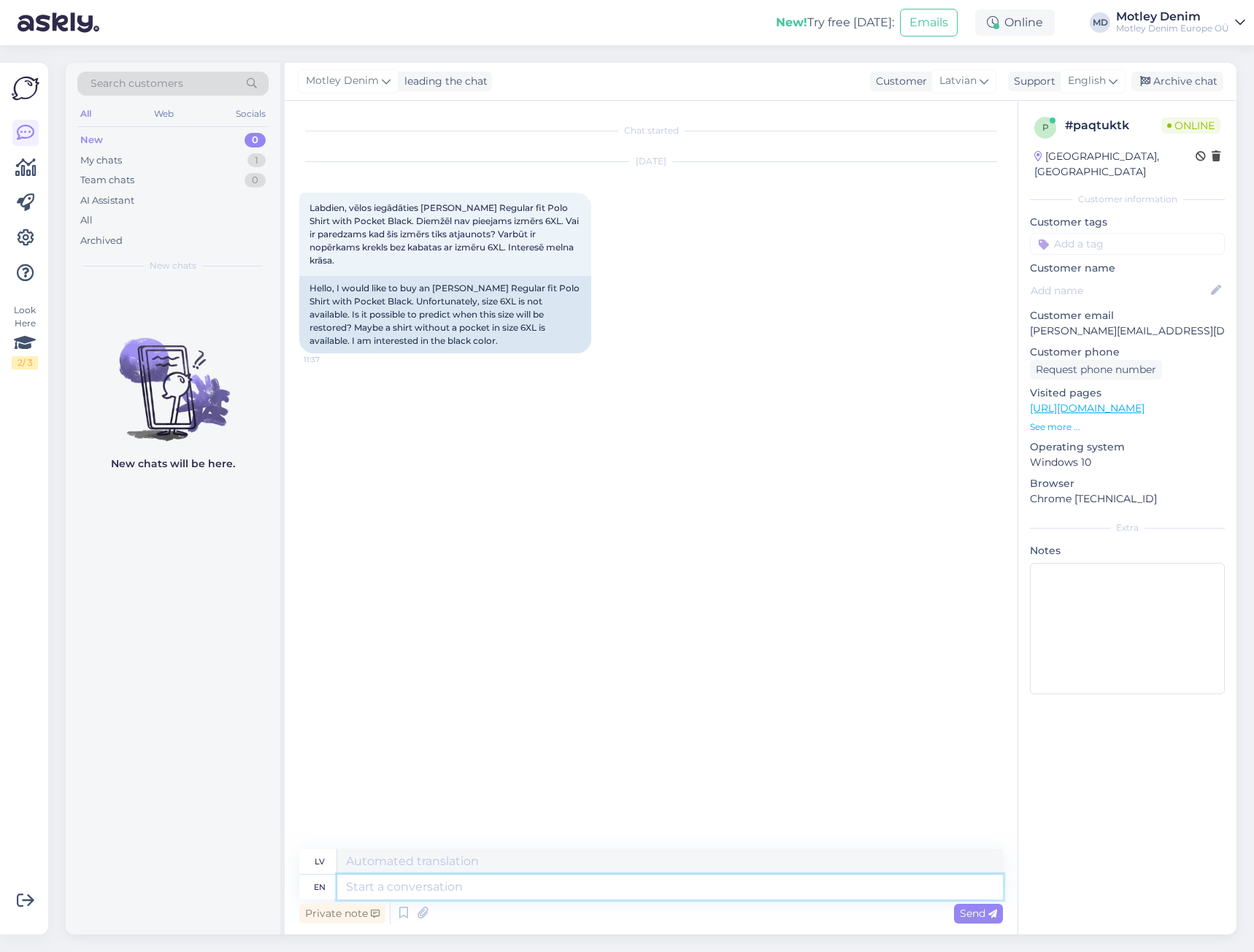
click at [643, 888] on textarea at bounding box center [670, 886] width 666 height 25
type textarea "Hello"
type textarea "Sveiki"
type textarea "One"
type textarea "Viens"
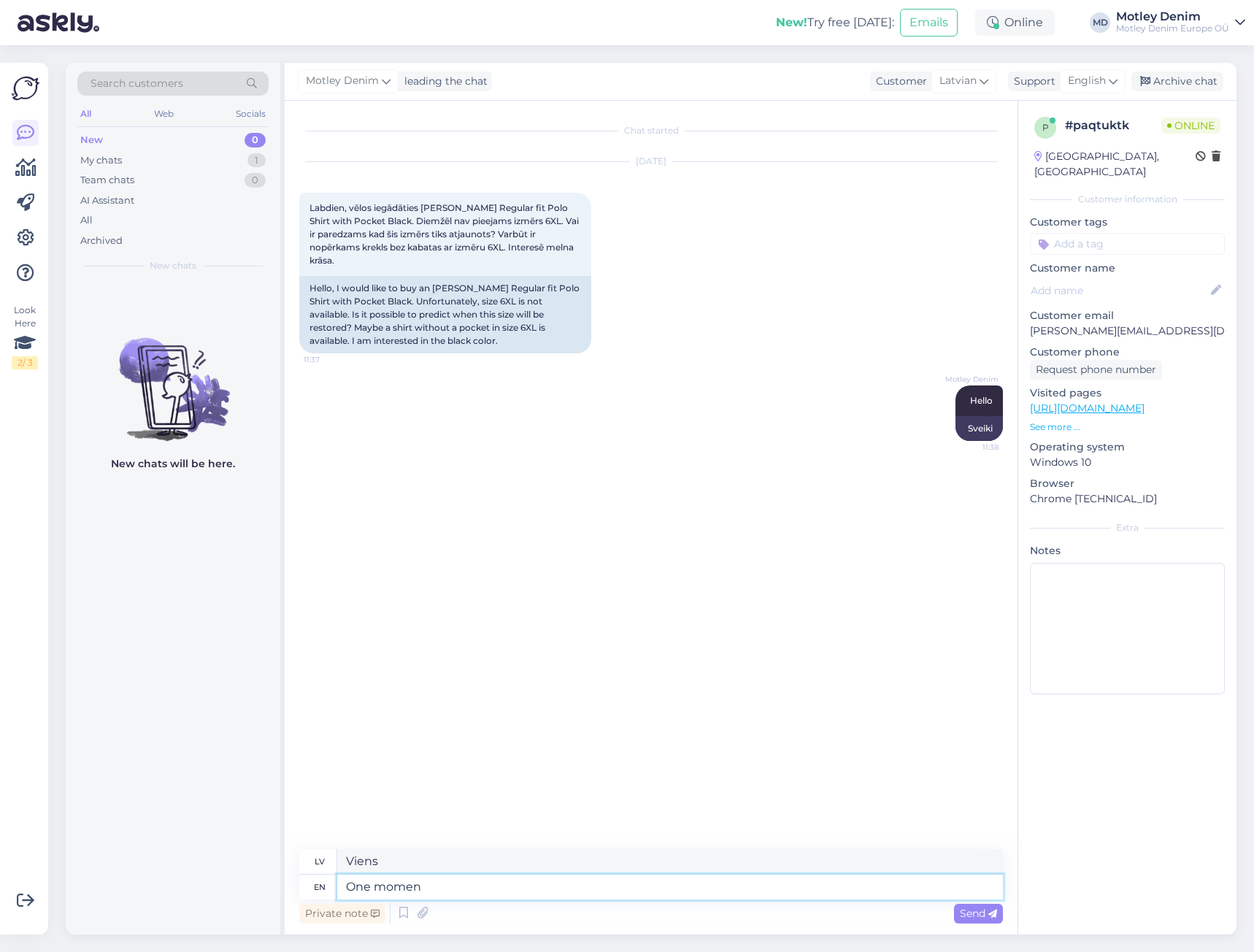
type textarea "One moment"
type textarea "Viens mirklis"
type textarea "One moment!"
type textarea "Vienu mirkli!"
type textarea "One moment! I w"
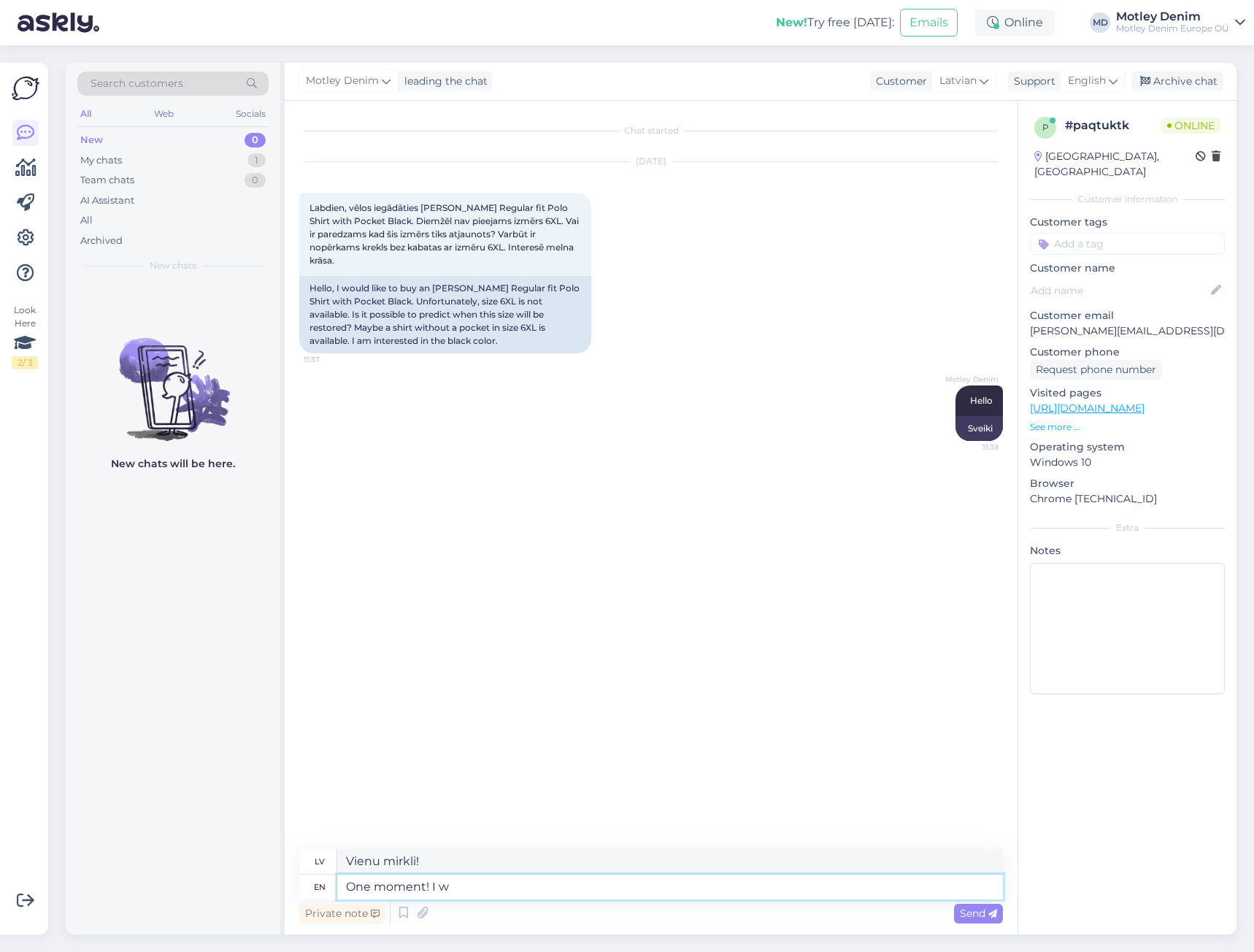
type textarea "Vienu mirkli! Es"
type textarea "One moment! I will"
type textarea "Vienu brīdi! Es to darīšu."
type textarea "One moment! I will check."
type textarea "Pagaidiet! Es pārbaudīšu."
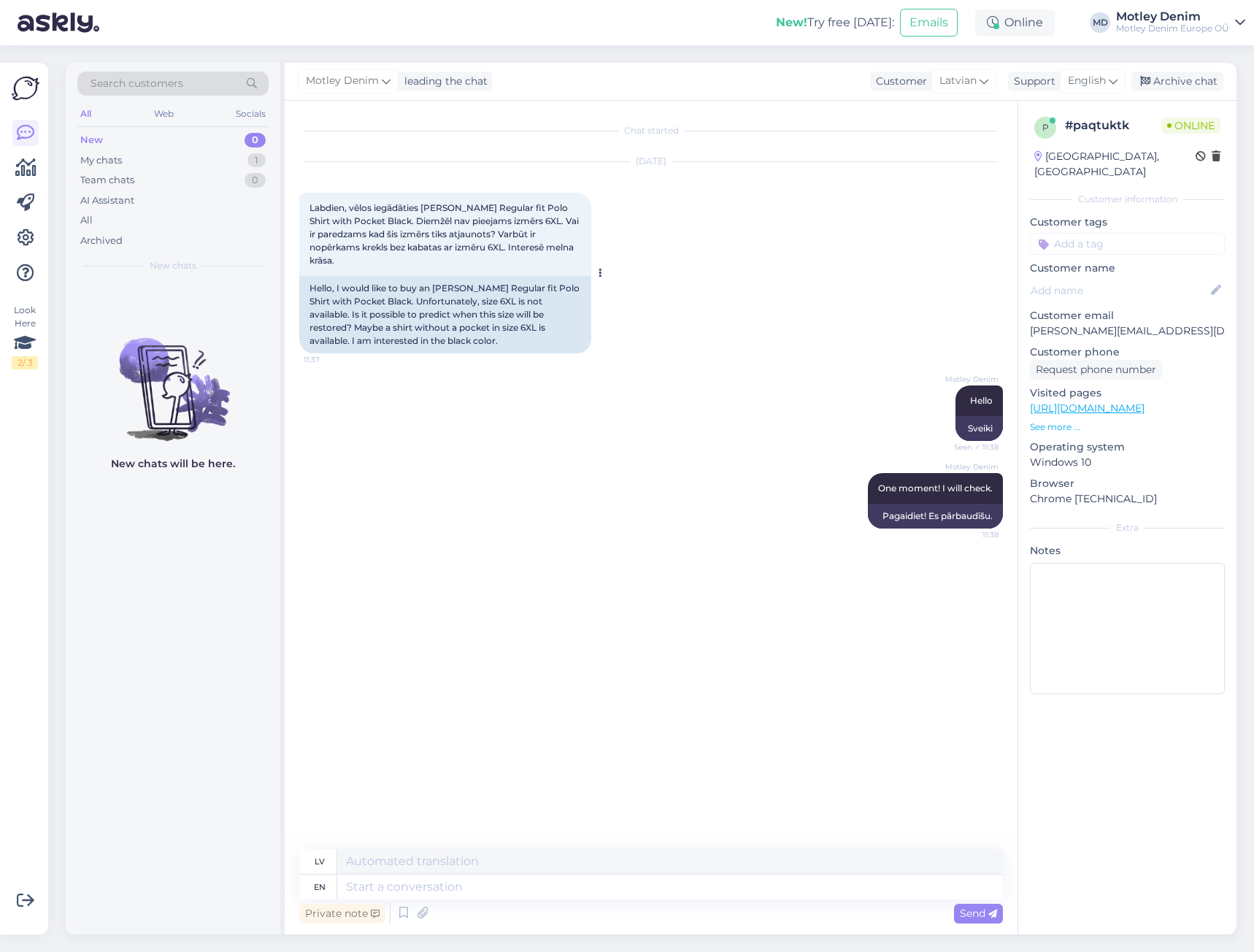
click at [441, 204] on span "Labdien, vēlos iegādāties Adamo Klaas Regular fit Polo Shirt with Pocket Black.…" at bounding box center [446, 234] width 271 height 64
drag, startPoint x: 441, startPoint y: 204, endPoint x: 554, endPoint y: 200, distance: 113.1
click at [554, 200] on div "Labdien, vēlos iegādāties Adamo Klaas Regular fit Polo Shirt with Pocket Black.…" at bounding box center [445, 234] width 292 height 84
copy span "Adamo Klaas Regular fit Polo"
click at [786, 445] on div "Motley Denim Hello Seen ✓ 11:38 Sveiki" at bounding box center [651, 413] width 704 height 88
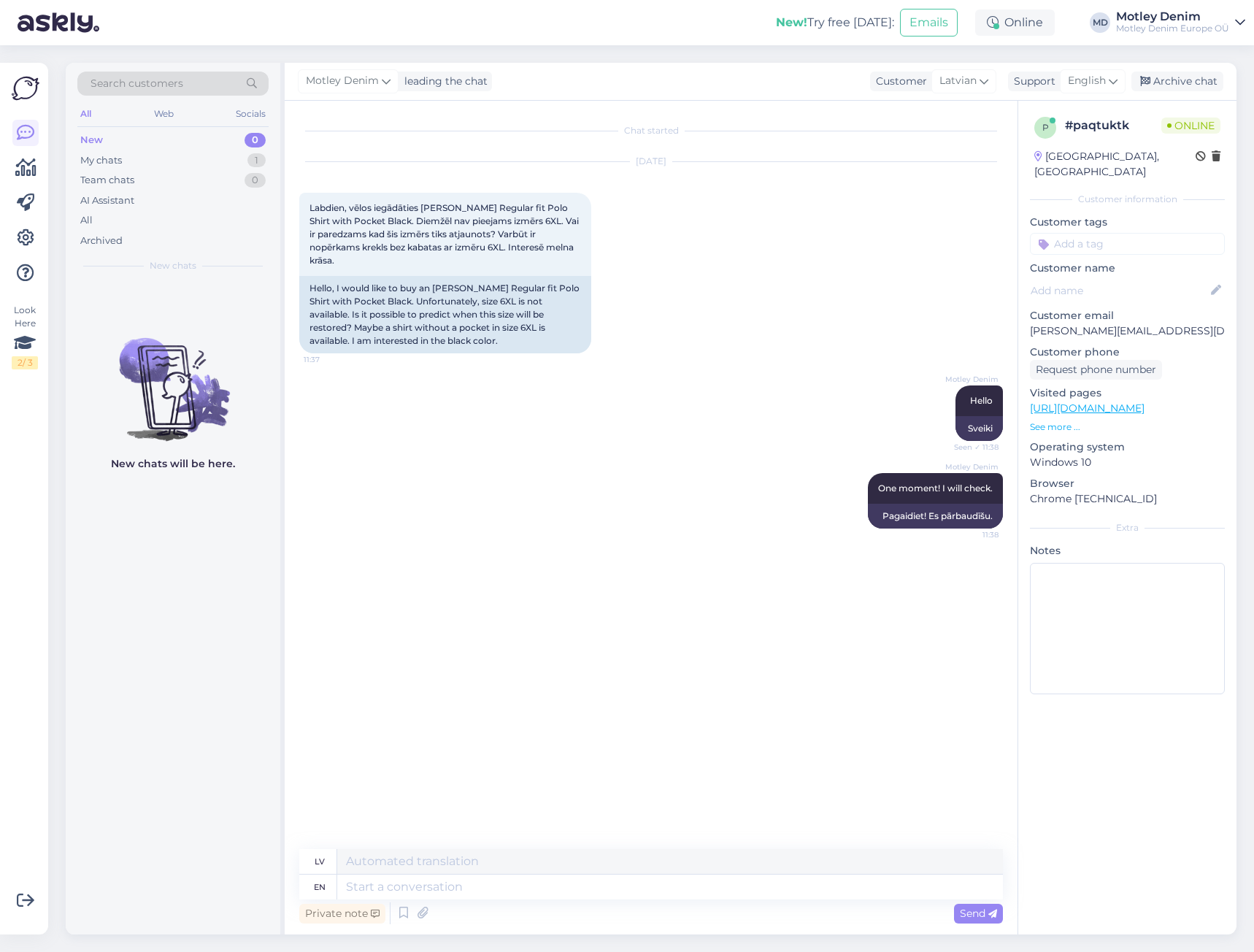
click at [846, 273] on div "Aug 12 2025 Labdien, vēlos iegādāties Adamo Klaas Regular fit Polo Shirt with P…" at bounding box center [651, 257] width 704 height 223
click at [808, 276] on div "Aug 12 2025 Labdien, vēlos iegādāties Adamo Klaas Regular fit Polo Shirt with P…" at bounding box center [651, 257] width 704 height 223
click at [805, 287] on div "Aug 12 2025 Labdien, vēlos iegādāties Adamo Klaas Regular fit Polo Shirt with P…" at bounding box center [651, 257] width 704 height 223
